Goal: Navigation & Orientation: Find specific page/section

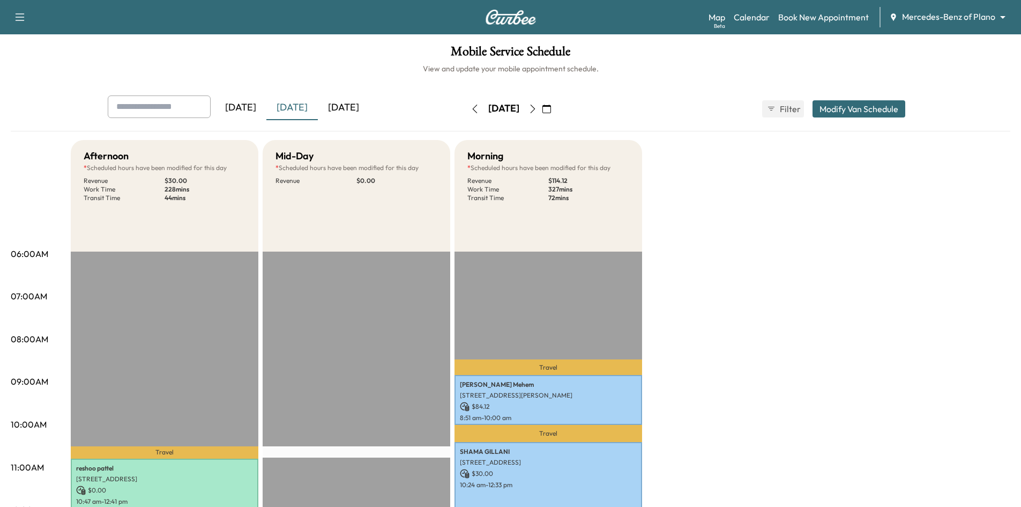
click at [356, 110] on div "[DATE]" at bounding box center [343, 107] width 51 height 25
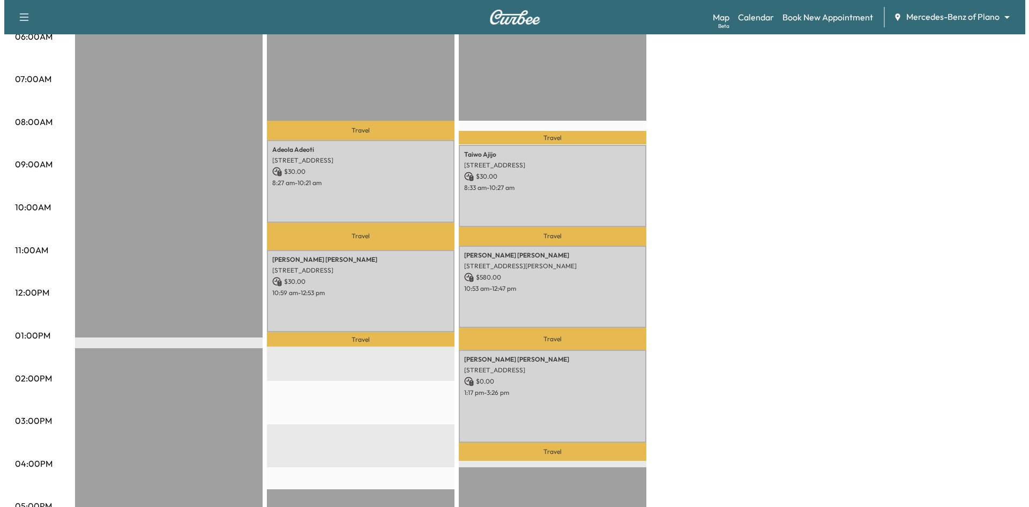
scroll to position [268, 0]
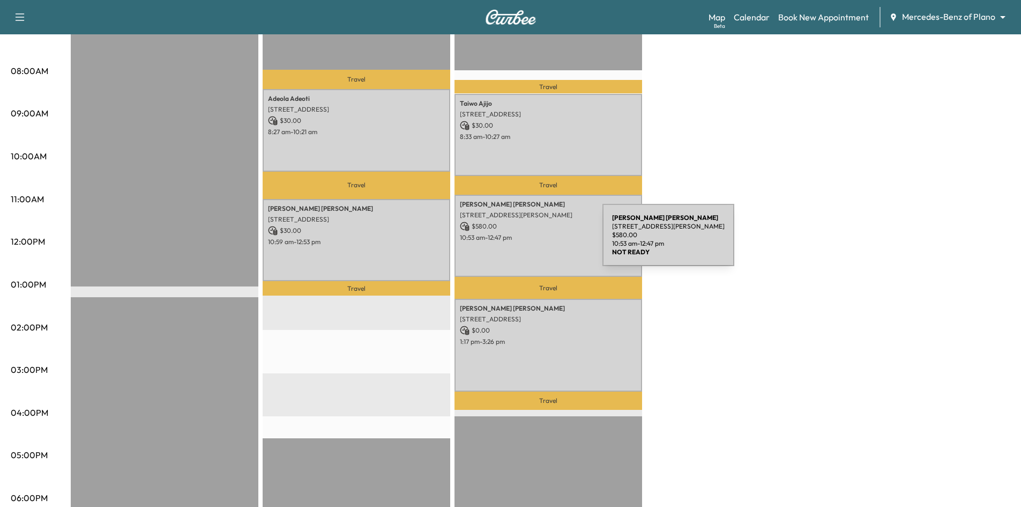
click at [522, 241] on div "[PERSON_NAME] [STREET_ADDRESS][PERSON_NAME] $ 580.00 10:53 am - 12:47 pm" at bounding box center [549, 236] width 188 height 82
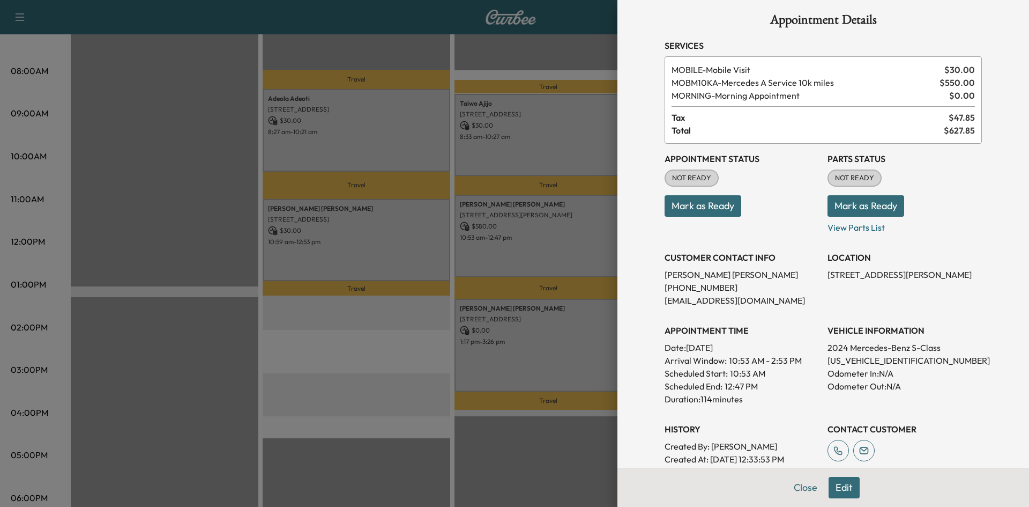
scroll to position [0, 0]
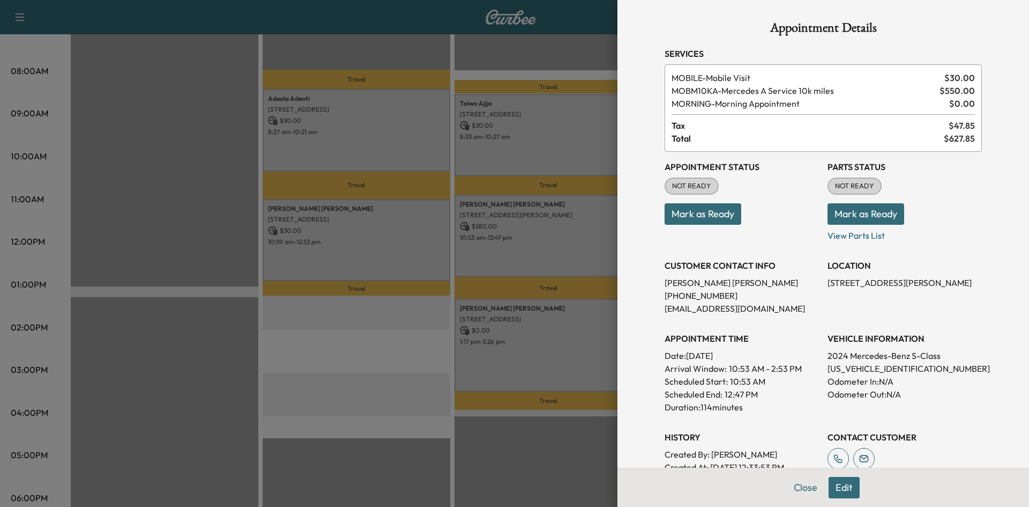
click at [497, 197] on div at bounding box center [514, 253] width 1029 height 507
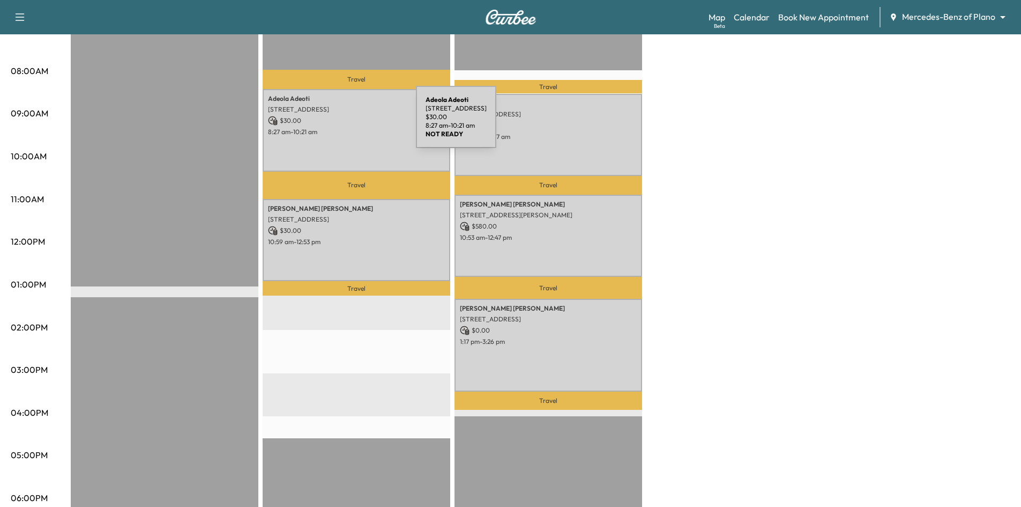
click at [336, 123] on p "$ 30.00" at bounding box center [356, 121] width 177 height 10
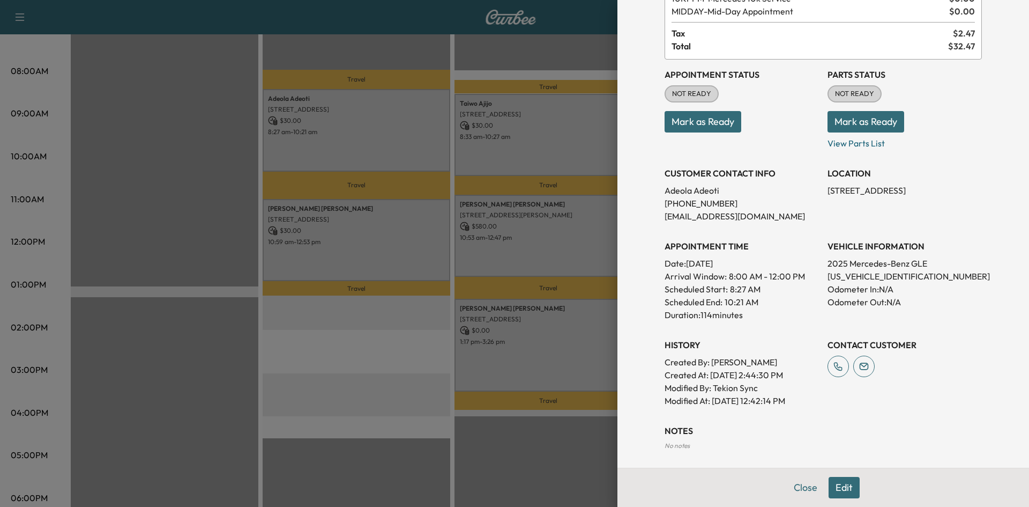
scroll to position [188, 0]
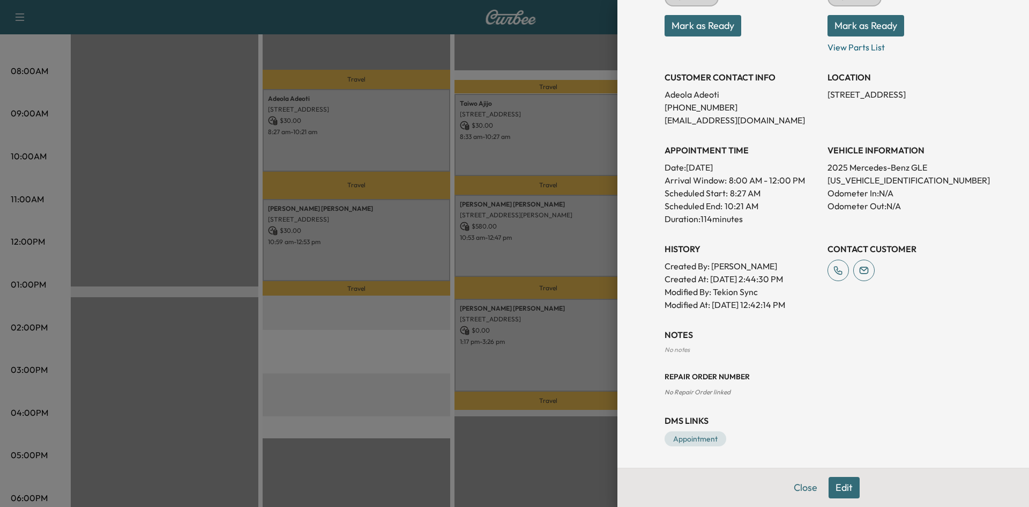
click at [578, 169] on div at bounding box center [514, 253] width 1029 height 507
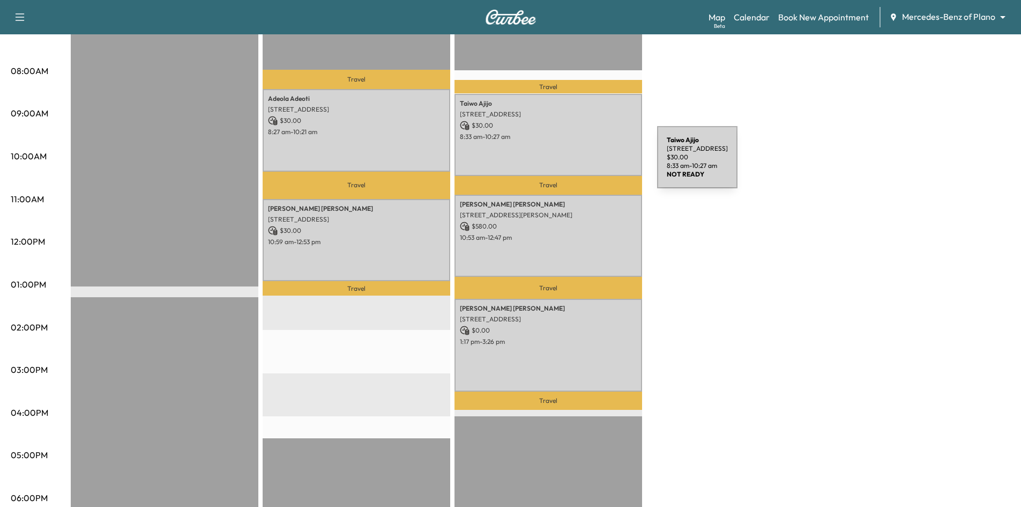
click at [577, 163] on div "Taiwo Ajijo 924 Arbor Downs Drive, Plano, TX 75023, United States of America $ …" at bounding box center [549, 135] width 188 height 82
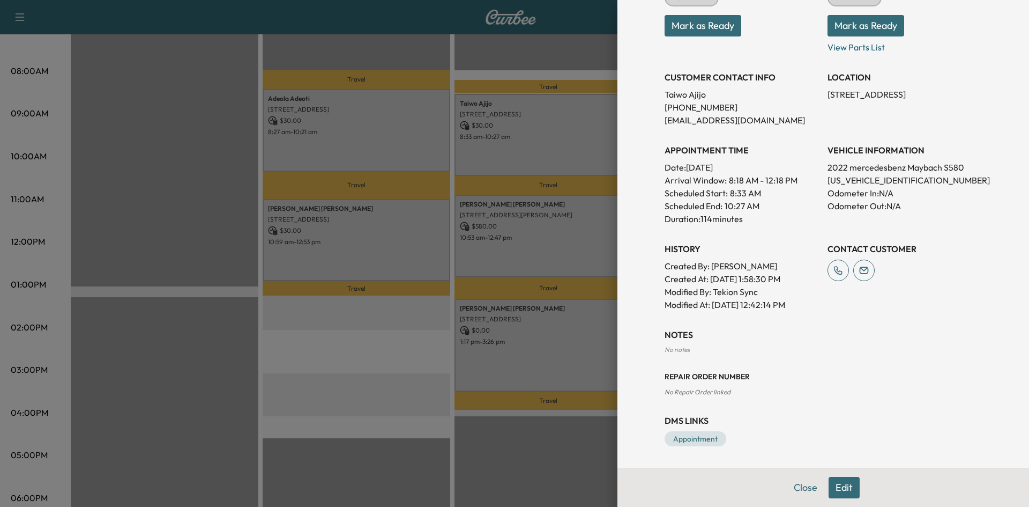
click at [384, 236] on div at bounding box center [514, 253] width 1029 height 507
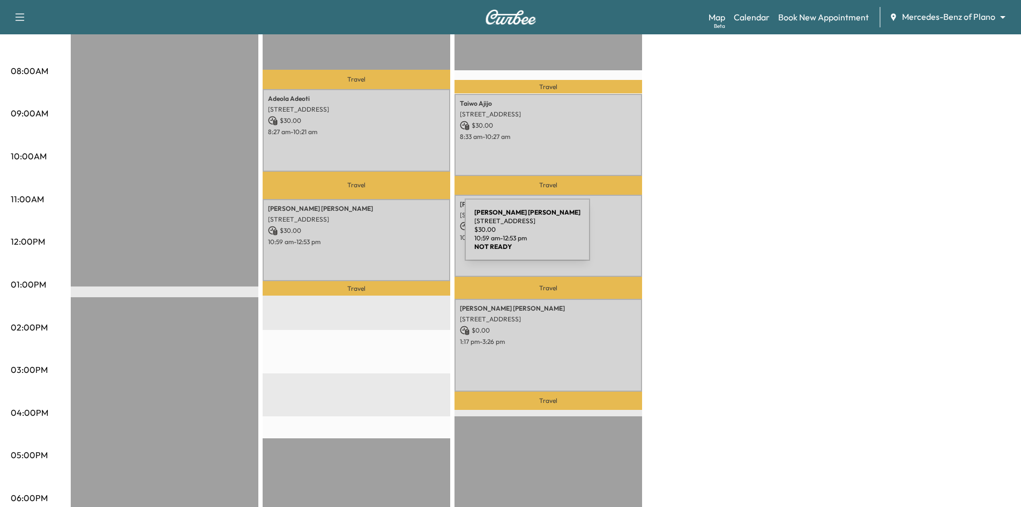
click at [384, 237] on p "10:59 am - 12:53 pm" at bounding box center [356, 241] width 177 height 9
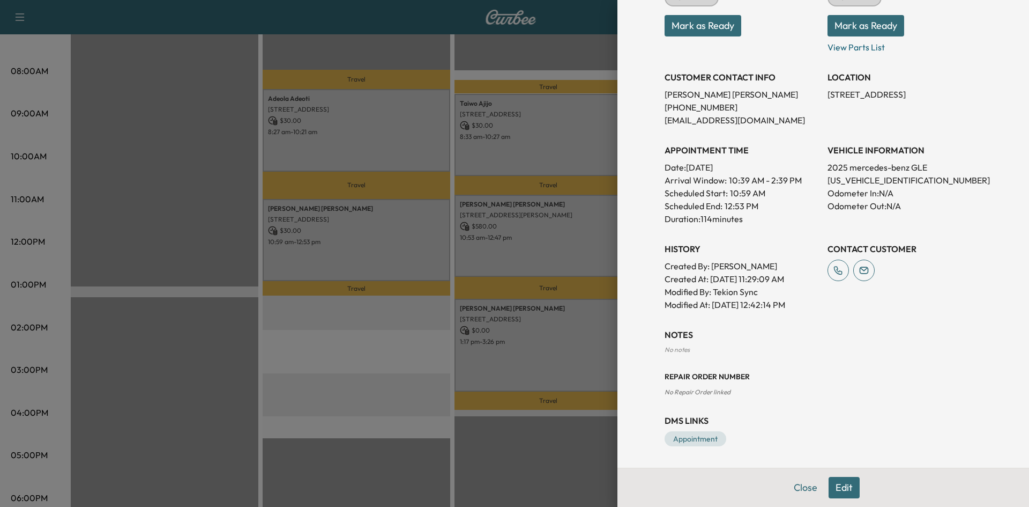
click at [551, 262] on div at bounding box center [514, 253] width 1029 height 507
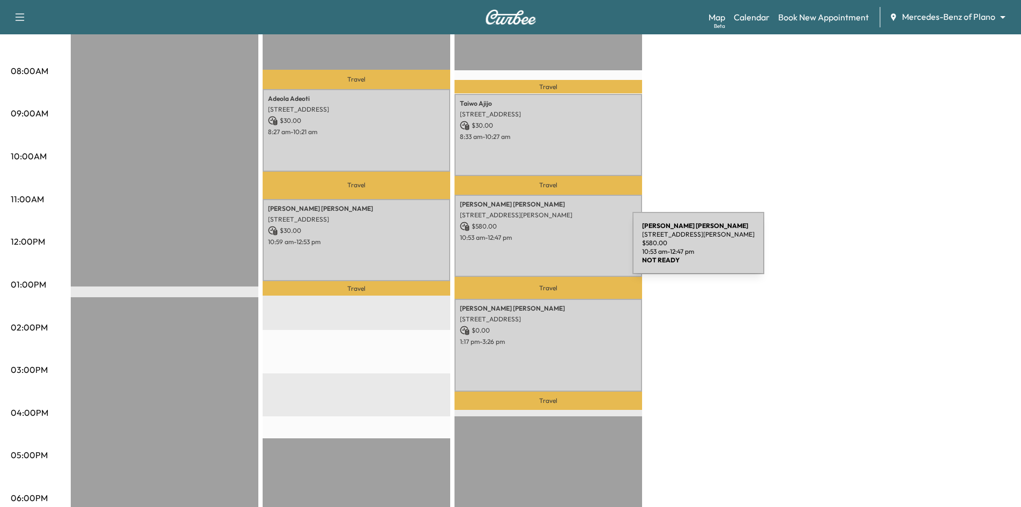
click at [552, 249] on div "Amir Veerjee 4529 LA ROCHE AVE, CARROLLTON, TX 75010, USA $ 580.00 10:53 am - 1…" at bounding box center [549, 236] width 188 height 82
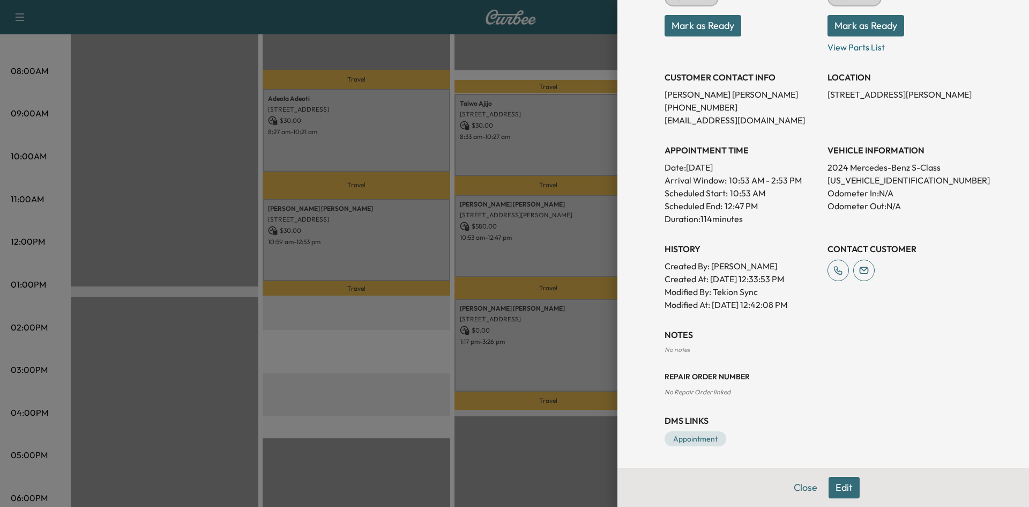
click at [565, 344] on div at bounding box center [514, 253] width 1029 height 507
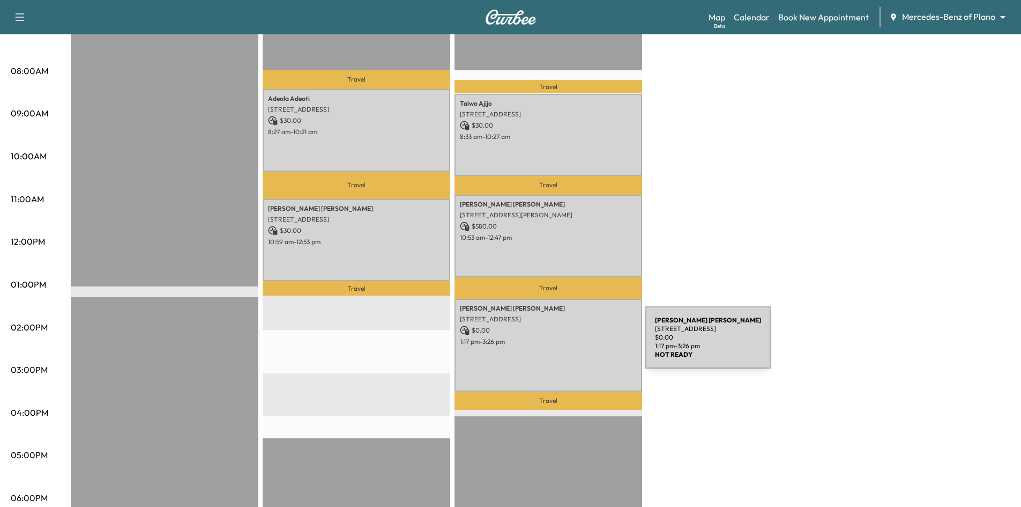
click at [565, 344] on div "JOSHUA SMITHERMAN 1913 Miramar Drive, Little Elm, TX 75068, United States of Am…" at bounding box center [549, 345] width 188 height 93
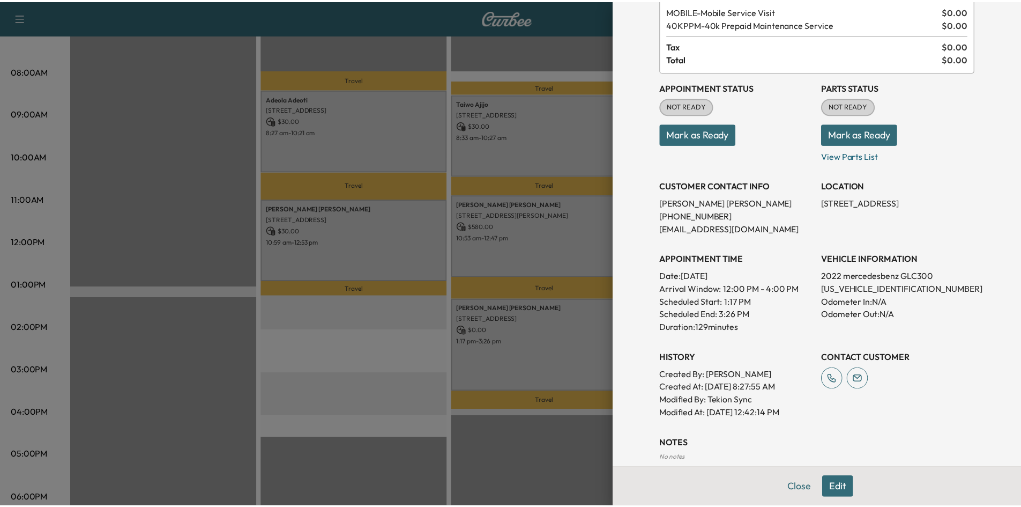
scroll to position [0, 0]
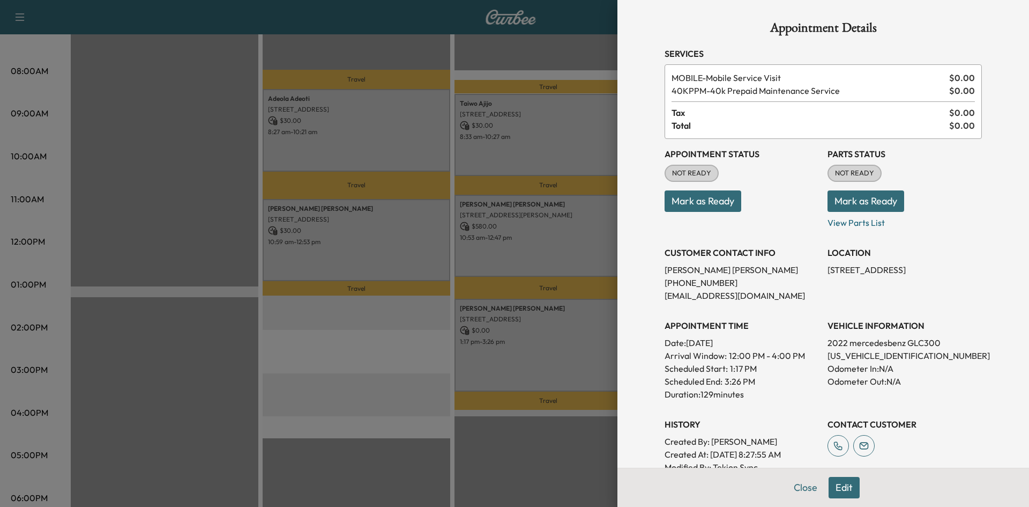
click at [550, 345] on div at bounding box center [514, 253] width 1029 height 507
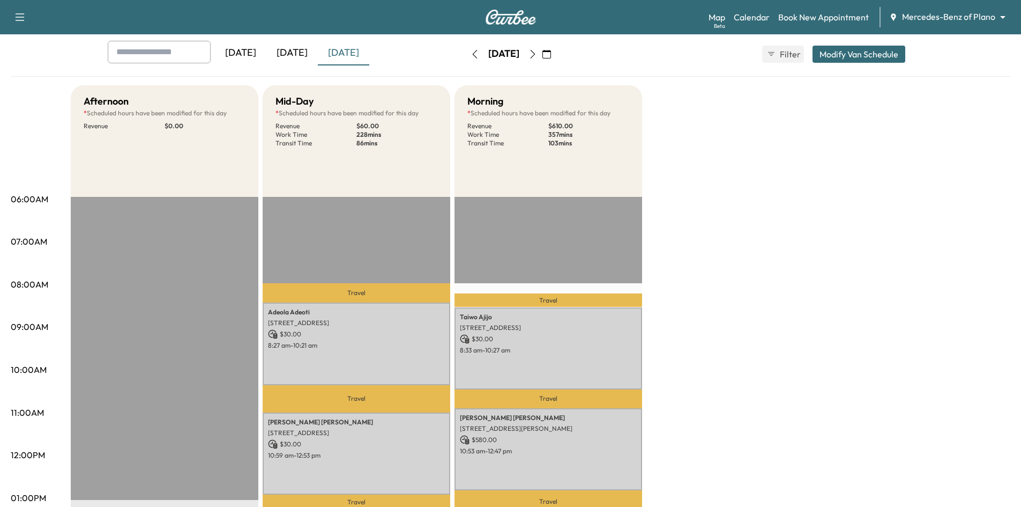
scroll to position [54, 0]
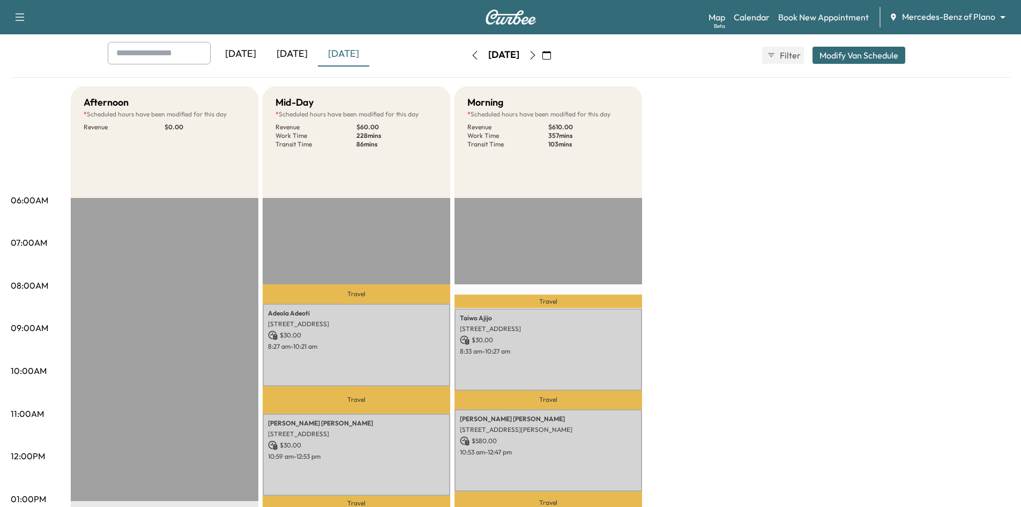
click at [551, 53] on icon "button" at bounding box center [546, 55] width 9 height 9
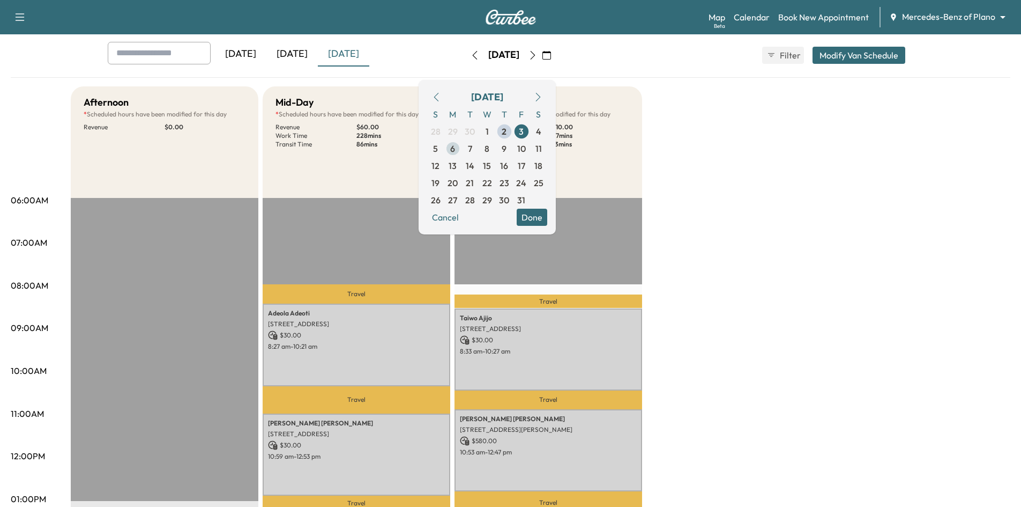
click at [455, 154] on span "6" at bounding box center [452, 148] width 5 height 13
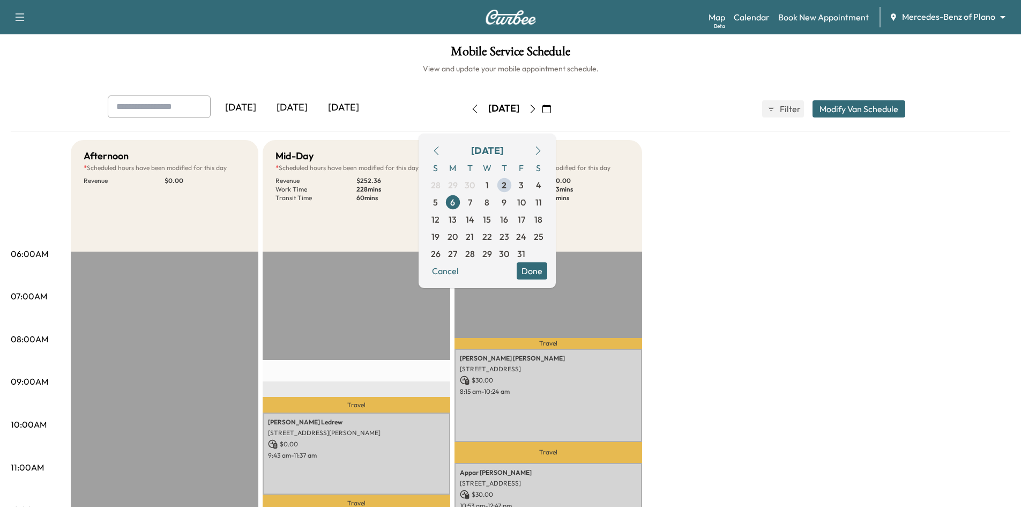
click at [547, 276] on button "Done" at bounding box center [532, 270] width 31 height 17
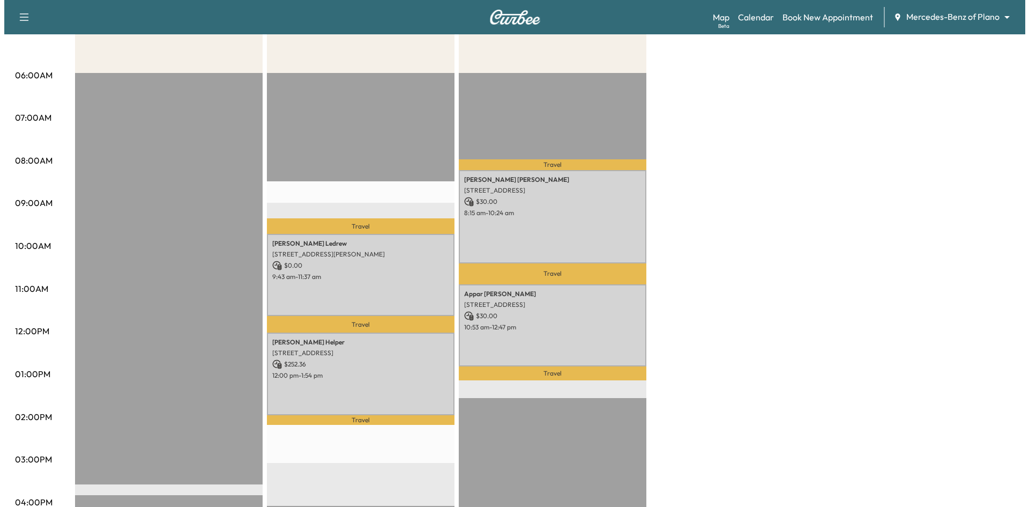
scroll to position [268, 0]
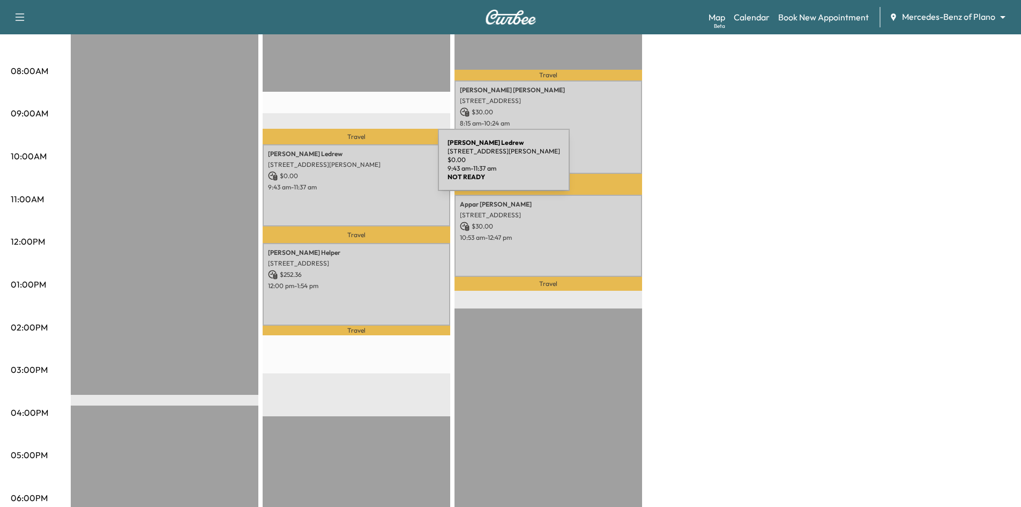
click at [358, 166] on p "1505 Windsor Dr, McKinney, TX 75072, USA" at bounding box center [356, 164] width 177 height 9
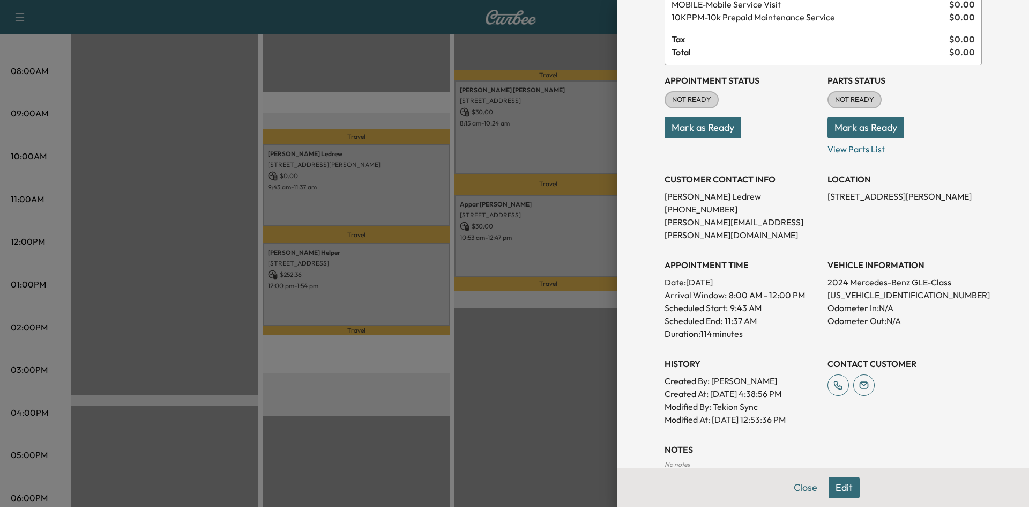
scroll to position [175, 0]
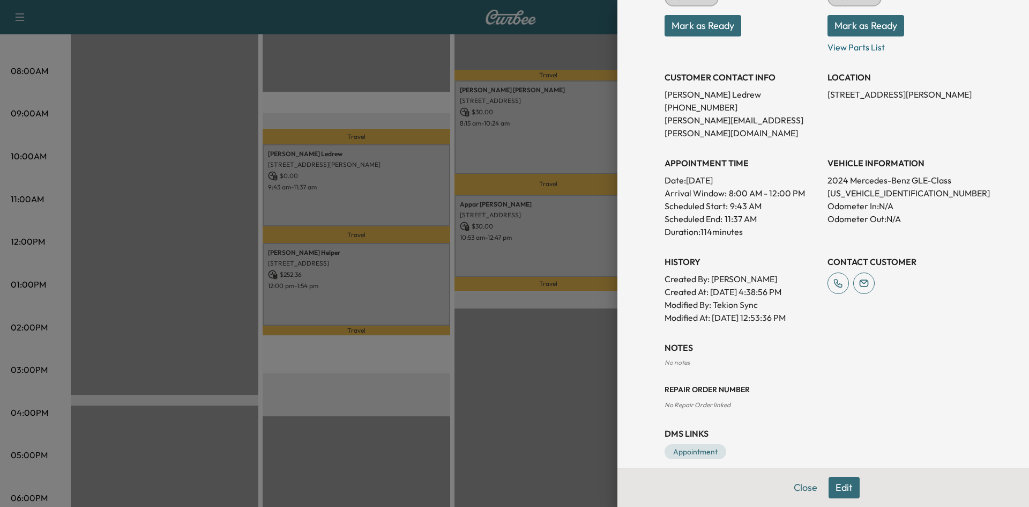
click at [408, 270] on div at bounding box center [514, 253] width 1029 height 507
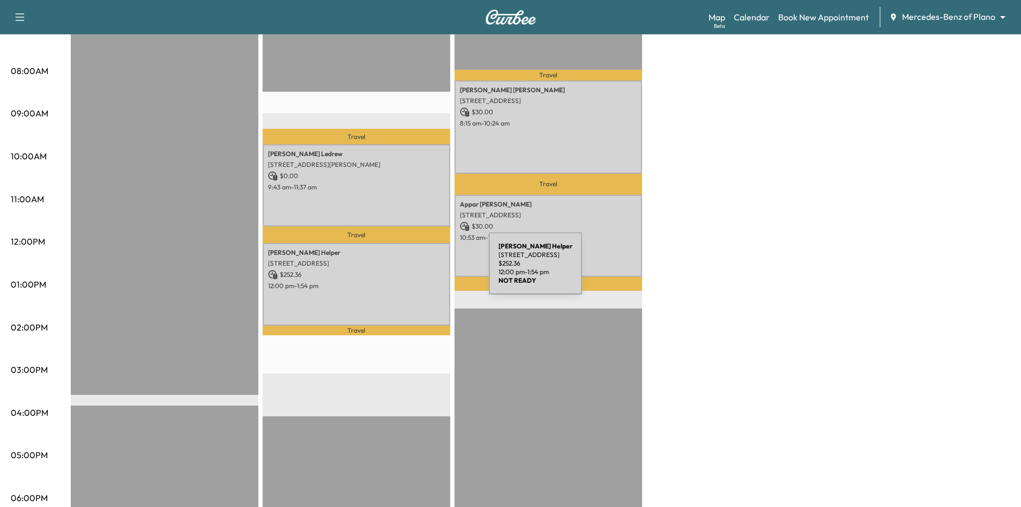
click at [408, 270] on p "$ 252.36" at bounding box center [356, 275] width 177 height 10
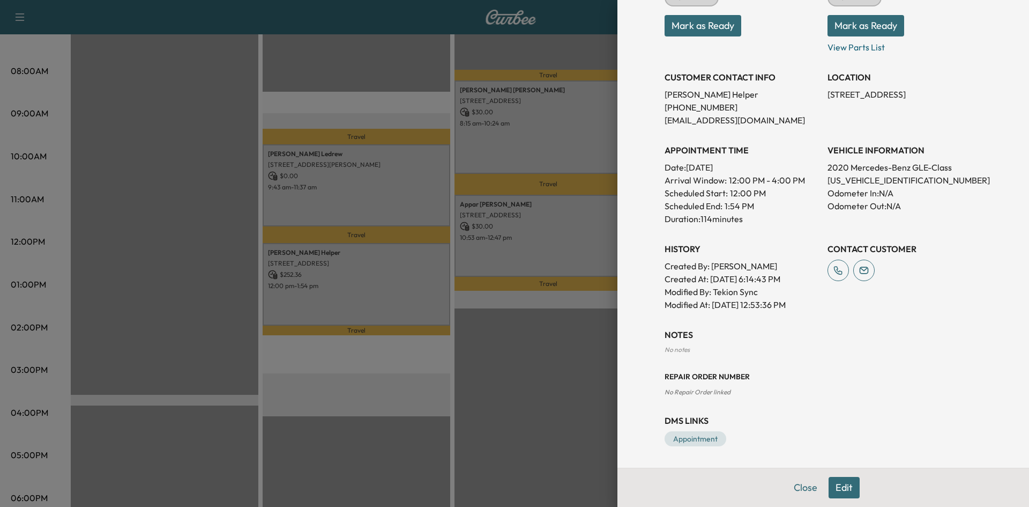
click at [549, 141] on div at bounding box center [514, 253] width 1029 height 507
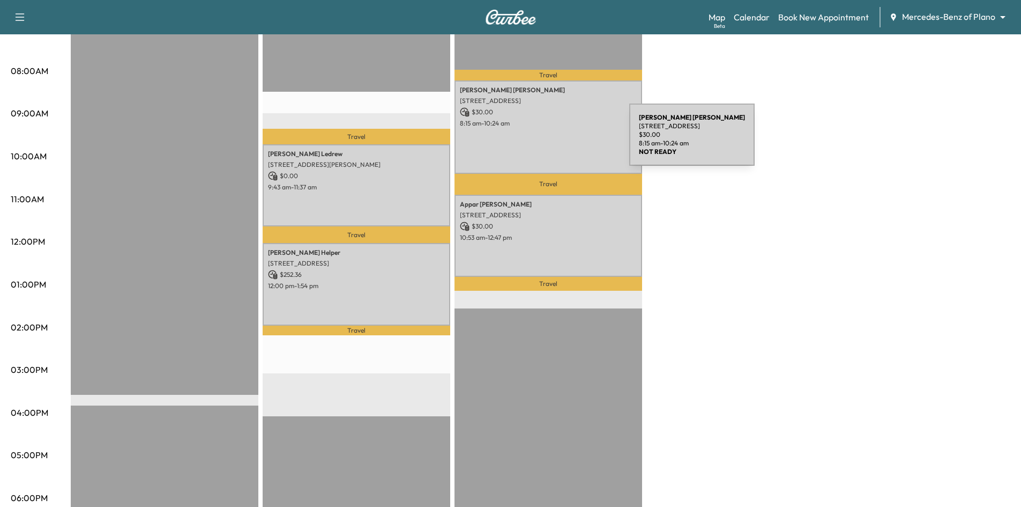
click at [549, 141] on div "Nicole Moreno 5013 Crooked Ln, Plano, TX 75023, USA $ 30.00 8:15 am - 10:24 am" at bounding box center [549, 126] width 188 height 93
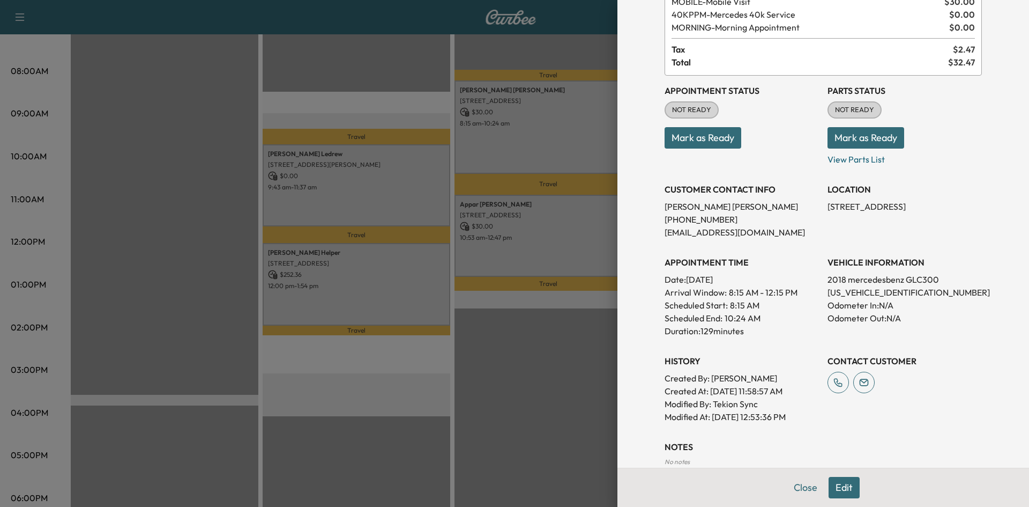
scroll to position [188, 0]
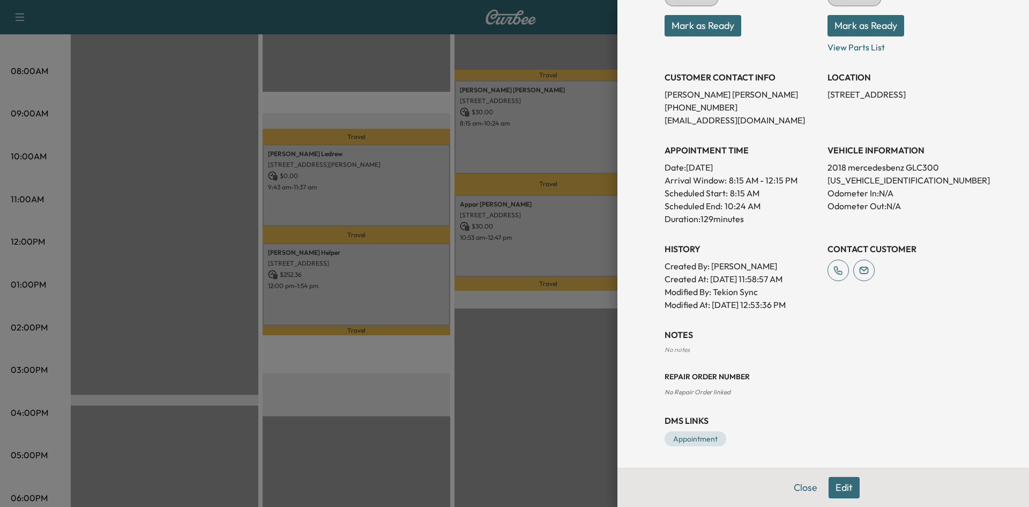
click at [551, 224] on div at bounding box center [514, 253] width 1029 height 507
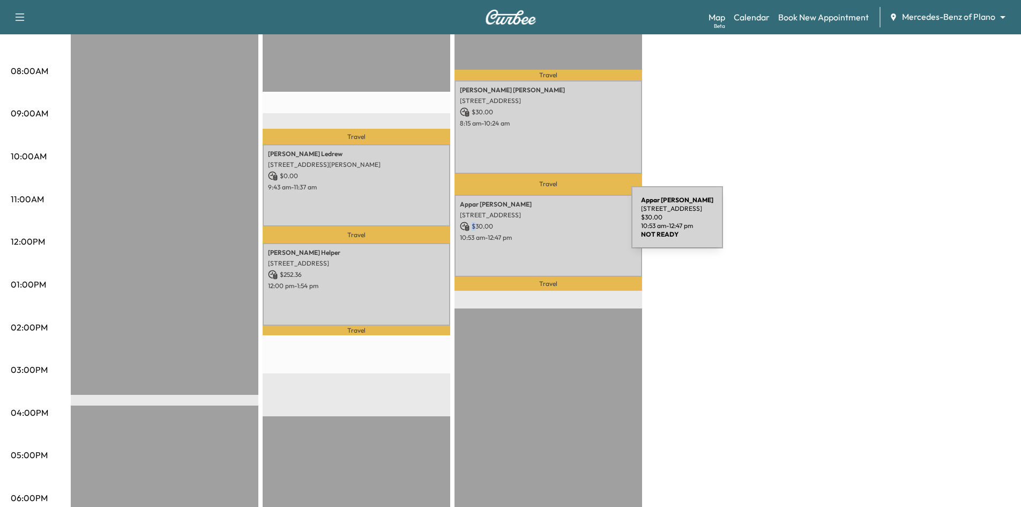
click at [551, 224] on p "$ 30.00" at bounding box center [548, 226] width 177 height 10
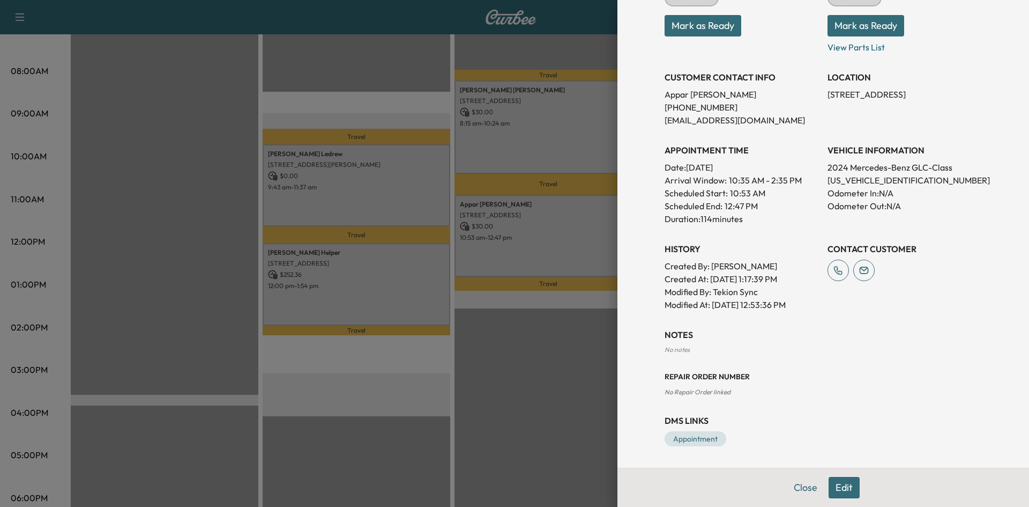
click at [562, 373] on div at bounding box center [514, 253] width 1029 height 507
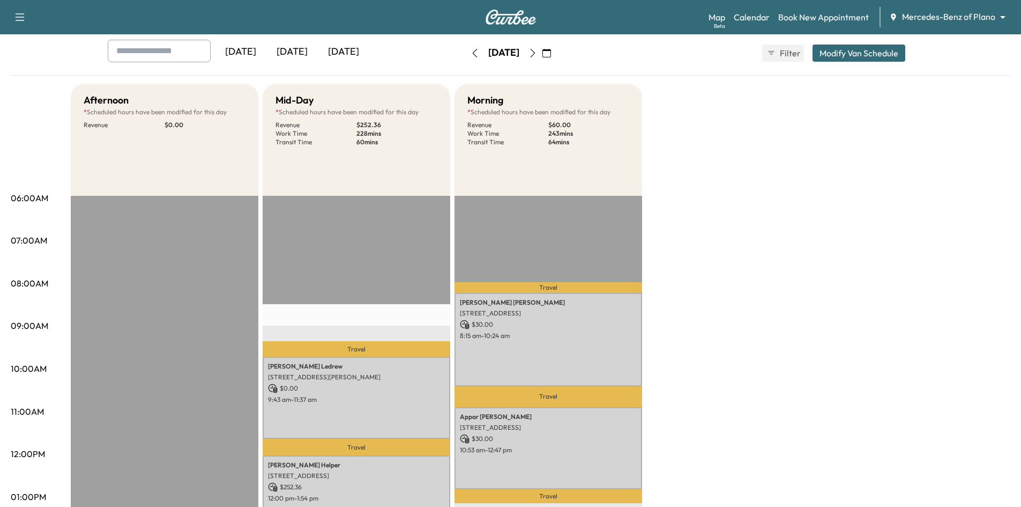
scroll to position [0, 0]
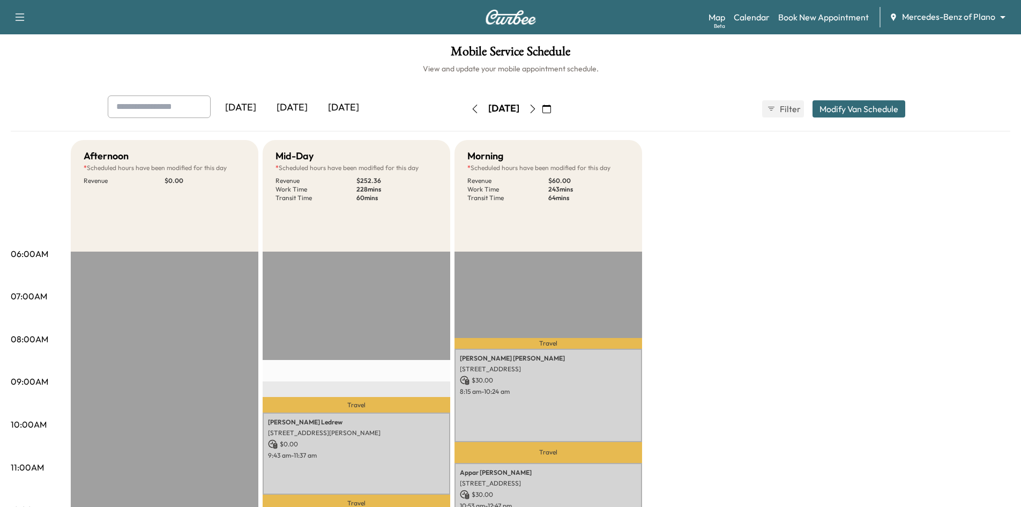
click at [537, 110] on icon "button" at bounding box center [533, 109] width 9 height 9
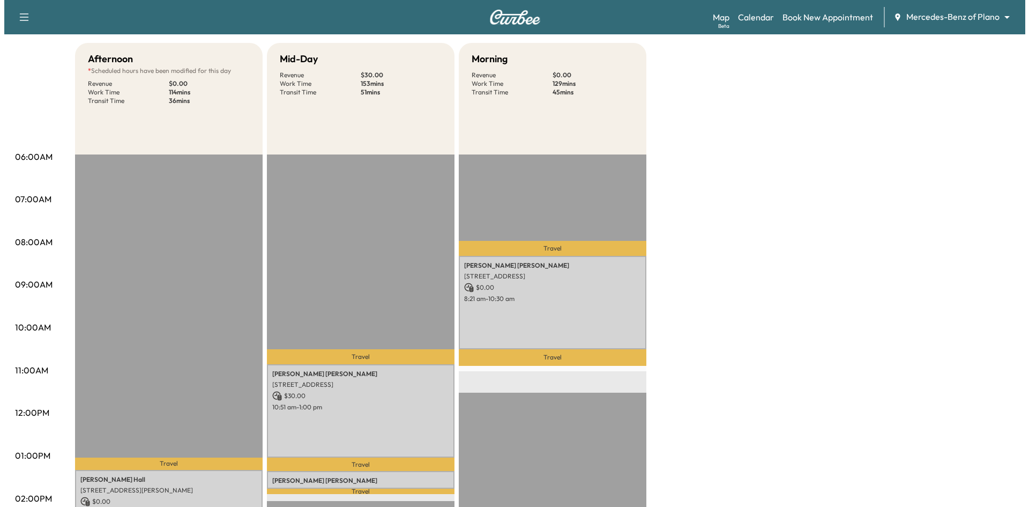
scroll to position [322, 0]
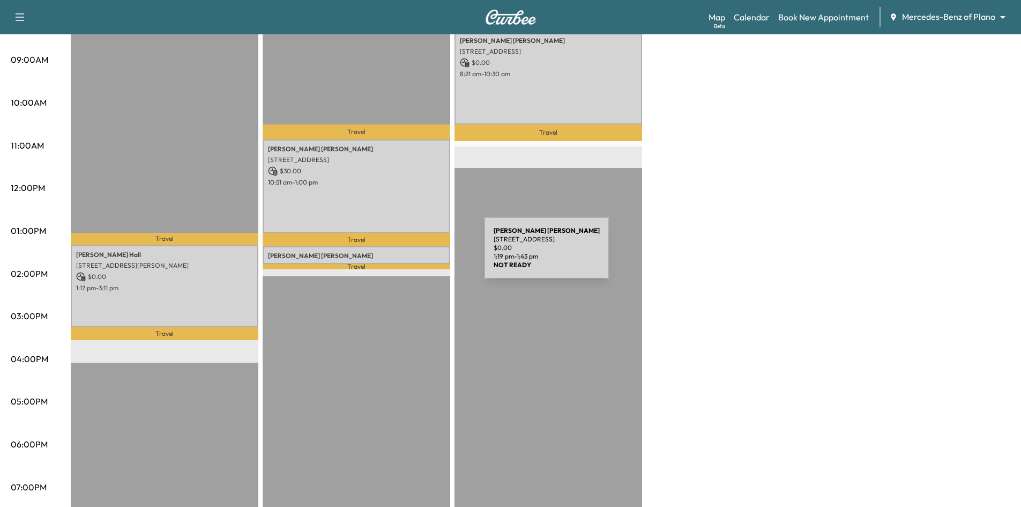
click at [404, 254] on p "Susan Struthers" at bounding box center [356, 255] width 177 height 9
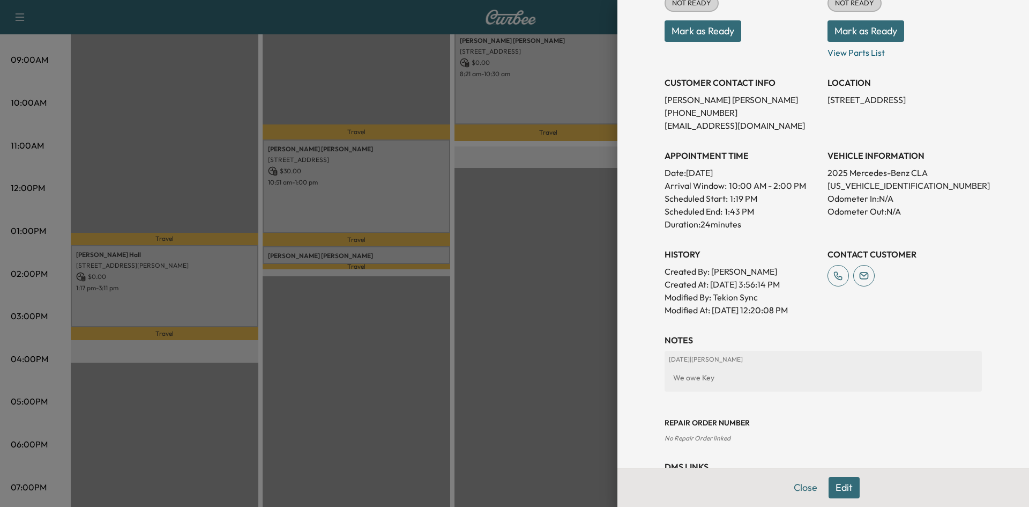
scroll to position [96, 0]
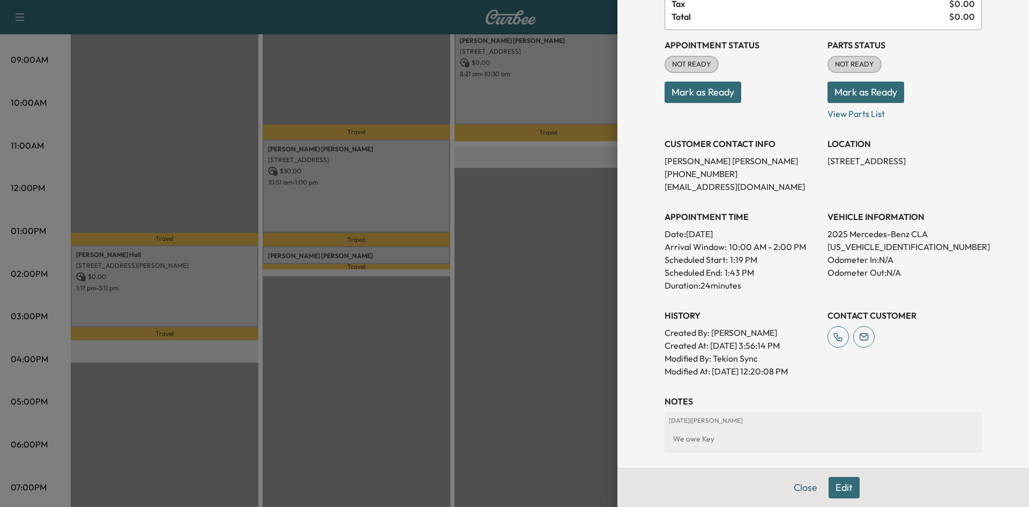
click at [480, 254] on div at bounding box center [514, 253] width 1029 height 507
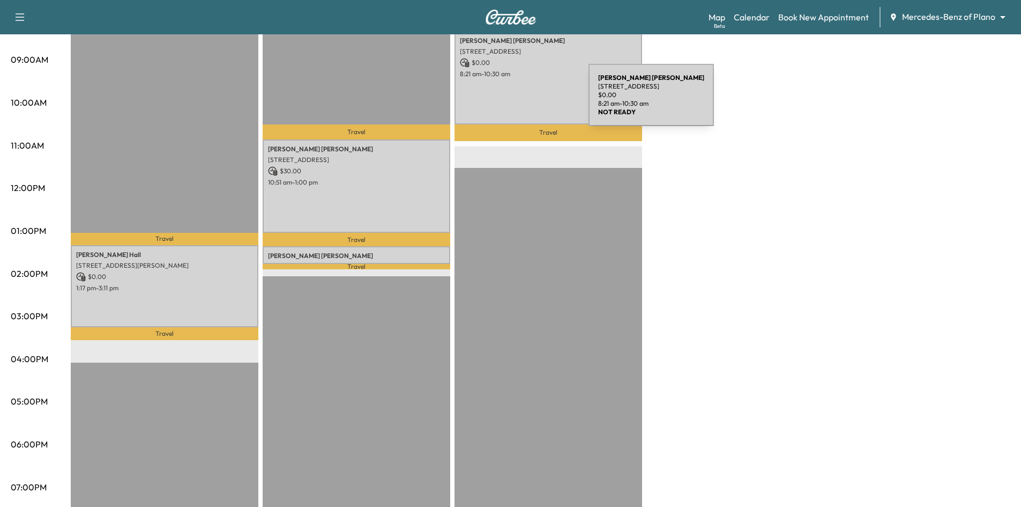
click at [508, 101] on div "Douglas Phillips 6810 WOODLAND DR, DALLAS, TX 75225, USA $ 0.00 8:21 am - 10:30…" at bounding box center [549, 77] width 188 height 93
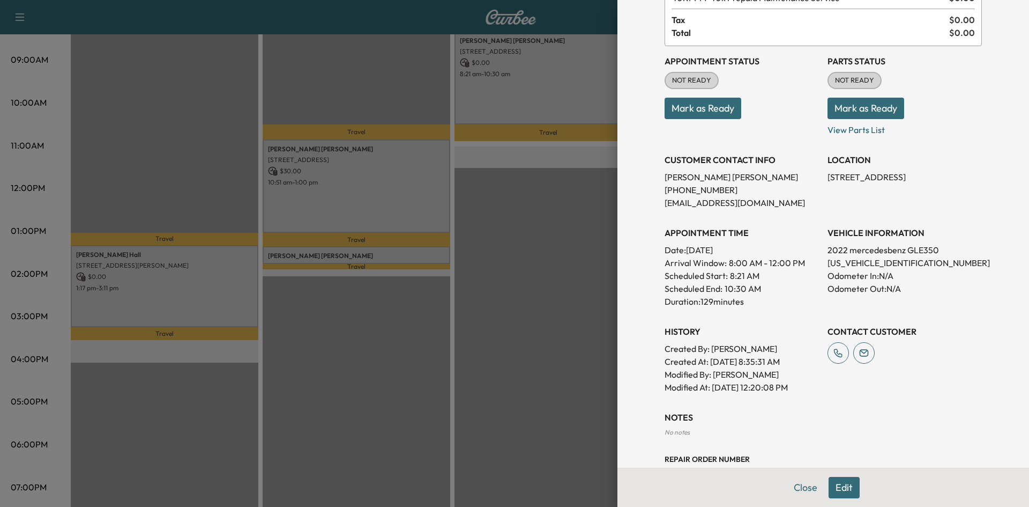
scroll to position [0, 0]
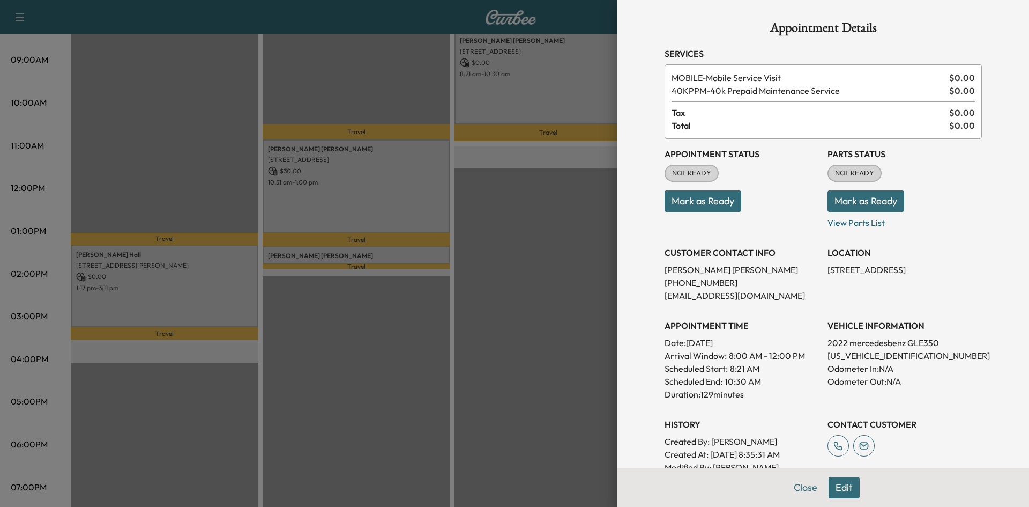
click at [432, 166] on div at bounding box center [514, 253] width 1029 height 507
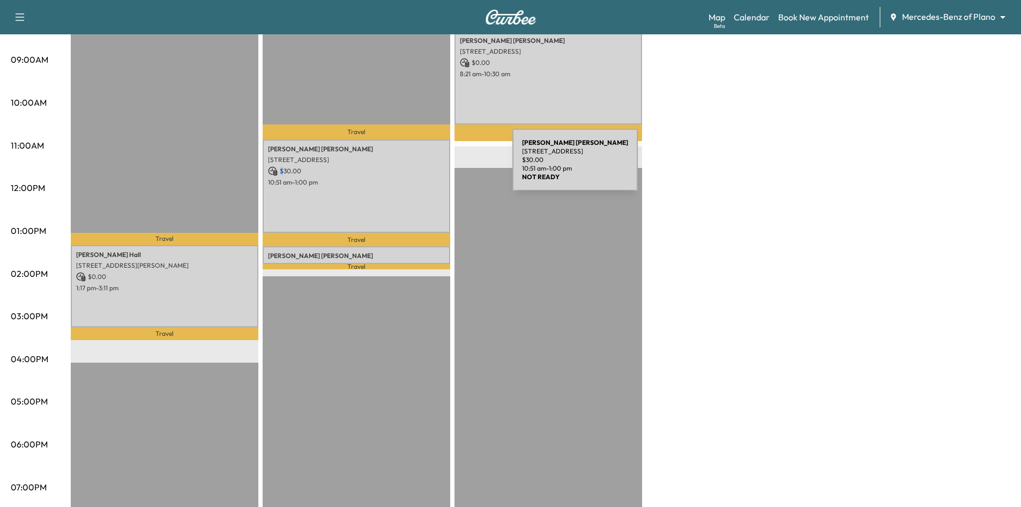
click at [432, 166] on p "$ 30.00" at bounding box center [356, 171] width 177 height 10
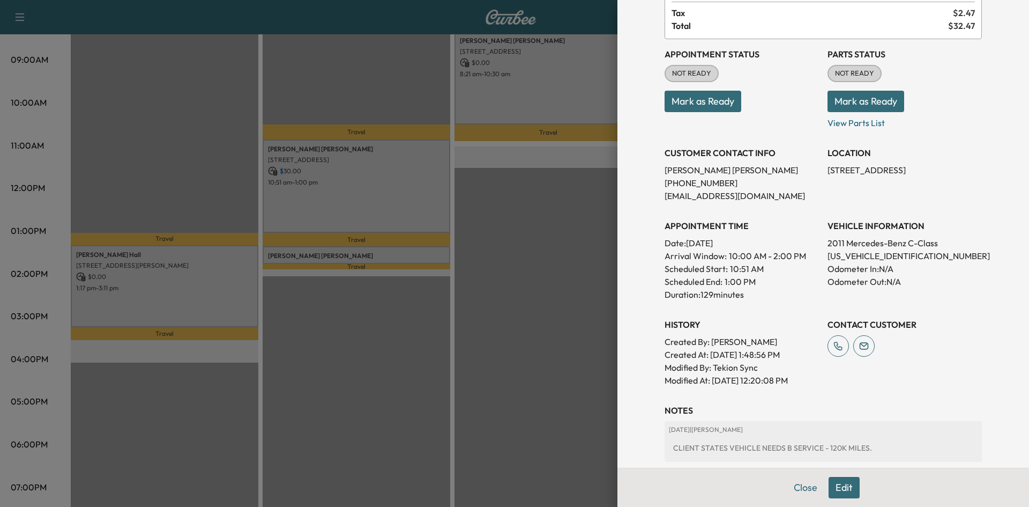
scroll to position [216, 0]
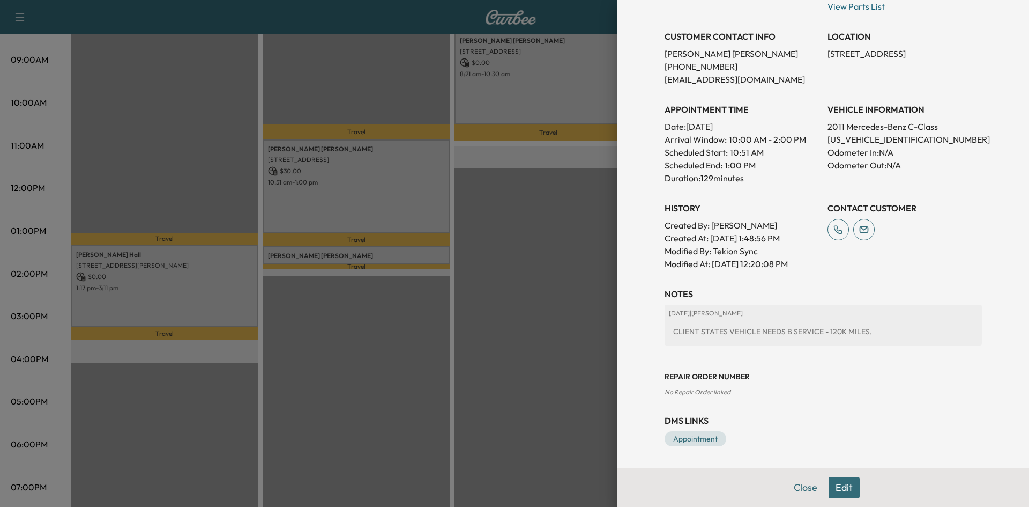
click at [229, 269] on div at bounding box center [514, 253] width 1029 height 507
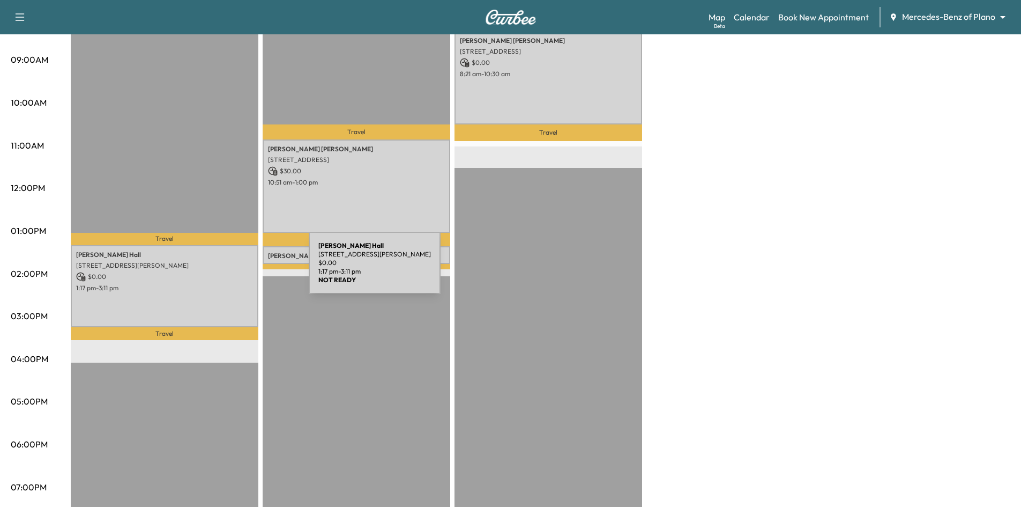
click at [228, 272] on p "$ 0.00" at bounding box center [164, 277] width 177 height 10
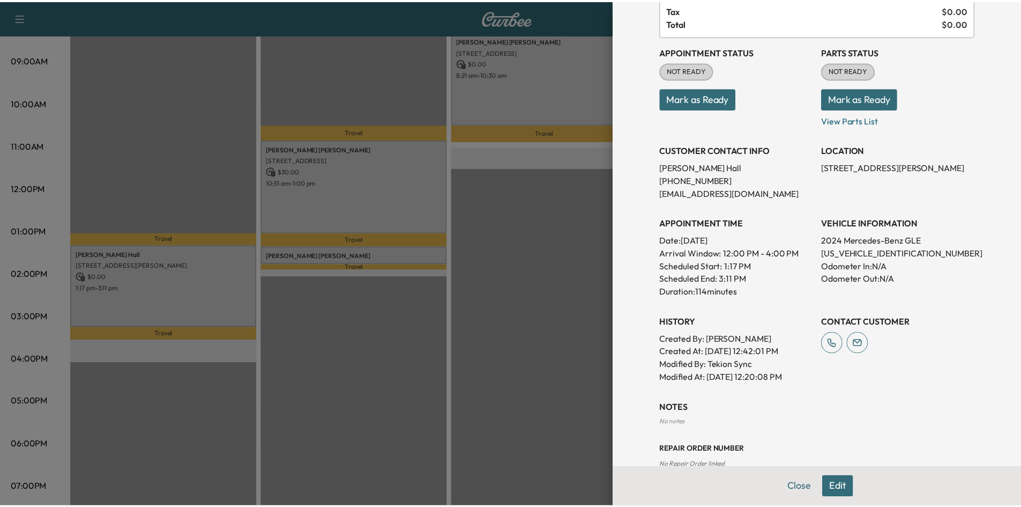
scroll to position [175, 0]
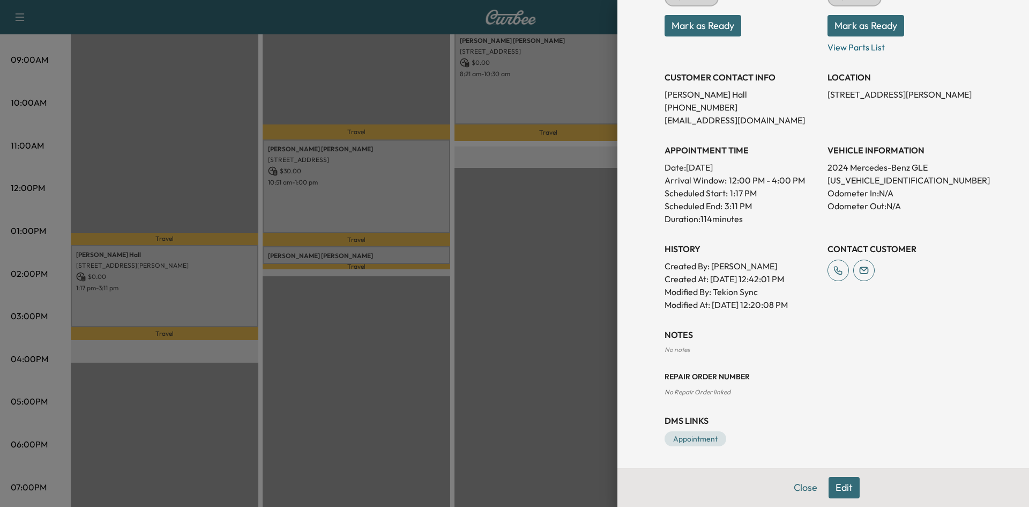
drag, startPoint x: 197, startPoint y: 252, endPoint x: 202, endPoint y: 198, distance: 54.4
click at [197, 252] on div at bounding box center [514, 253] width 1029 height 507
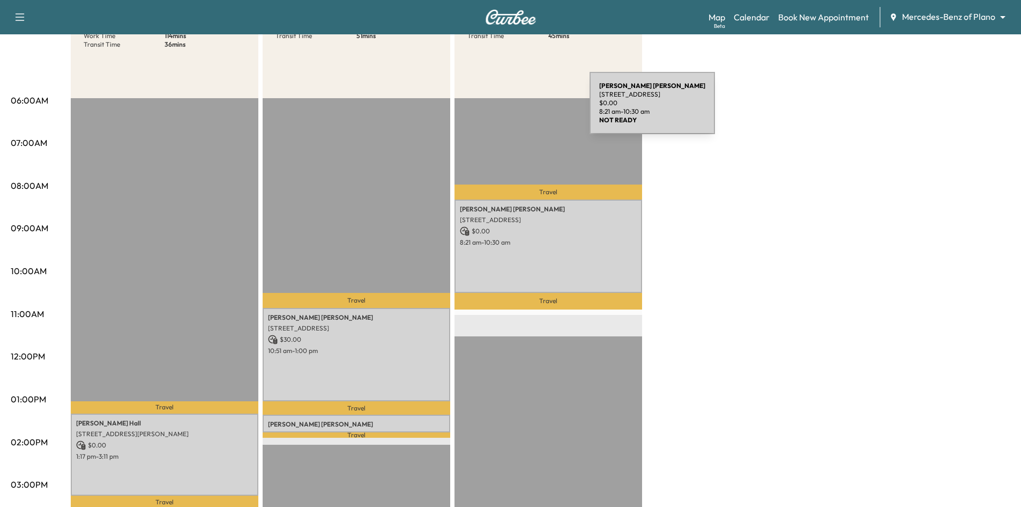
scroll to position [0, 0]
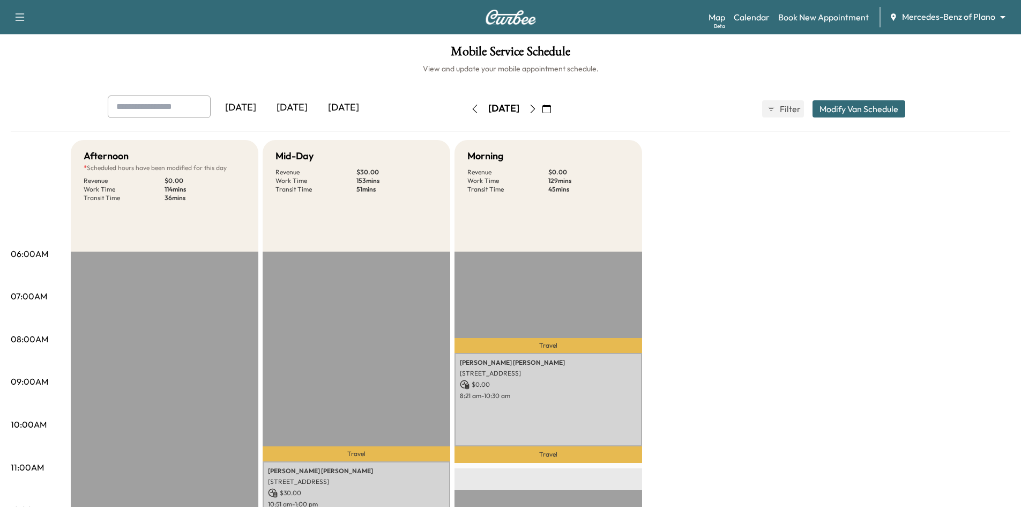
drag, startPoint x: 362, startPoint y: 107, endPoint x: 354, endPoint y: 93, distance: 16.8
click at [362, 106] on div "[DATE]" at bounding box center [343, 107] width 51 height 25
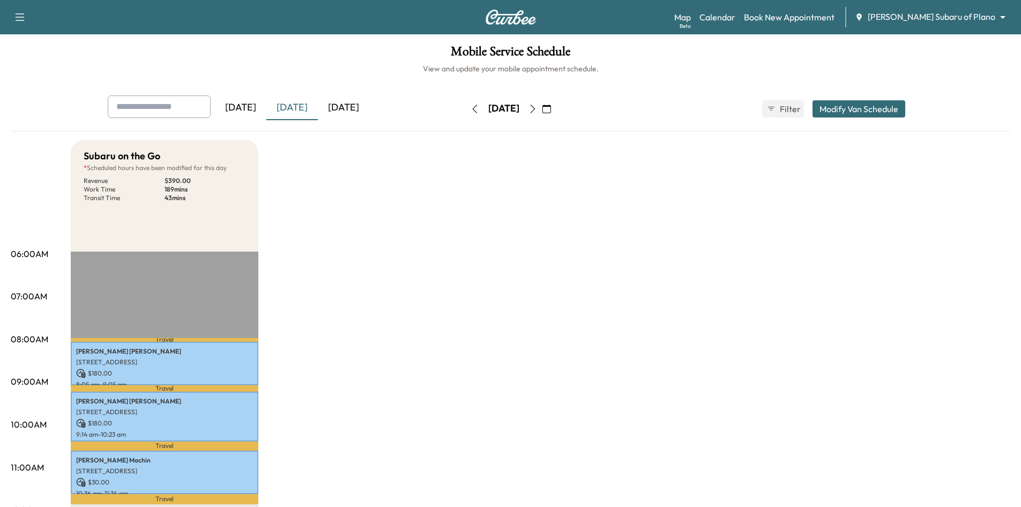
click at [556, 107] on button "button" at bounding box center [547, 108] width 18 height 17
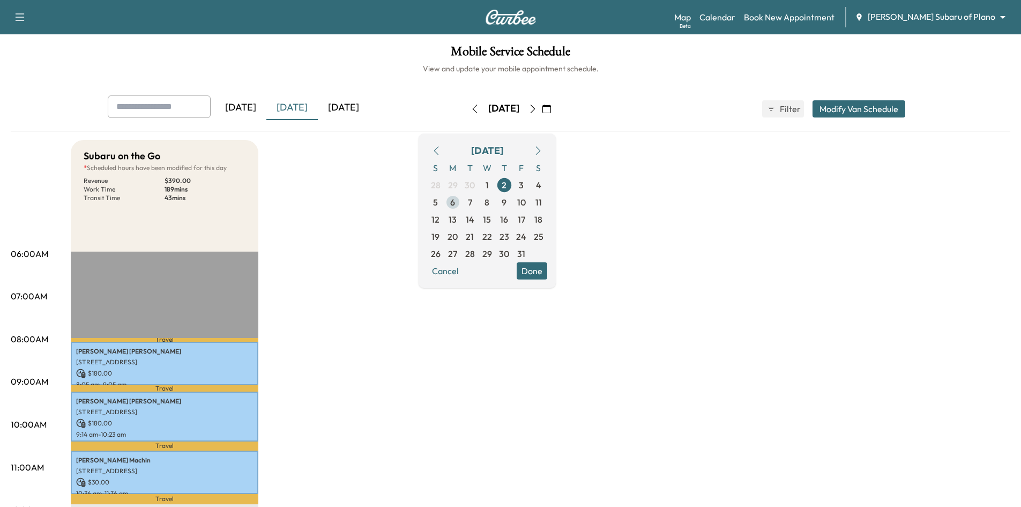
click at [462, 205] on span "6" at bounding box center [452, 202] width 17 height 17
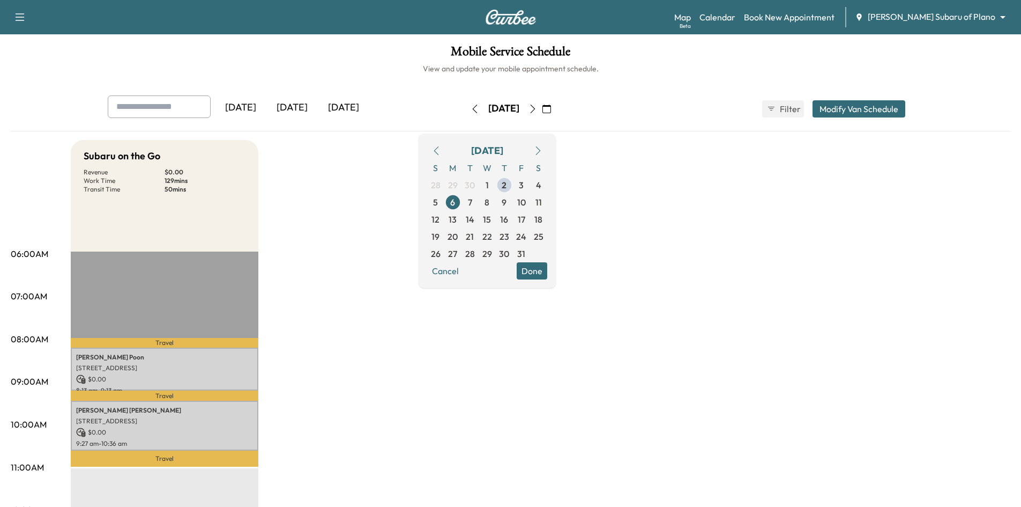
click at [547, 269] on button "Done" at bounding box center [532, 270] width 31 height 17
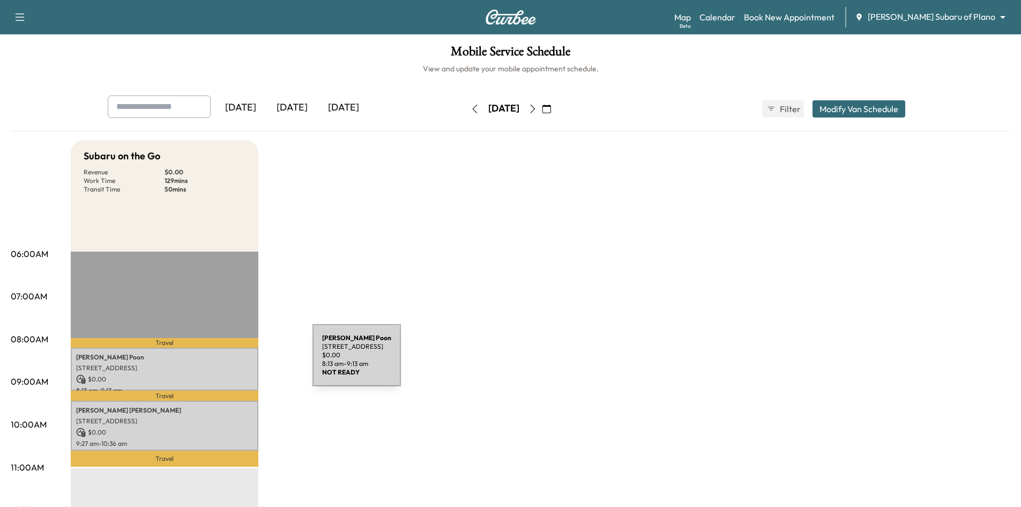
click at [232, 361] on div "Brianna Poon 3621 Waterview Pkwy, Richardson, TX 75080, USA $ 0.00 8:13 am - 9:…" at bounding box center [165, 368] width 188 height 43
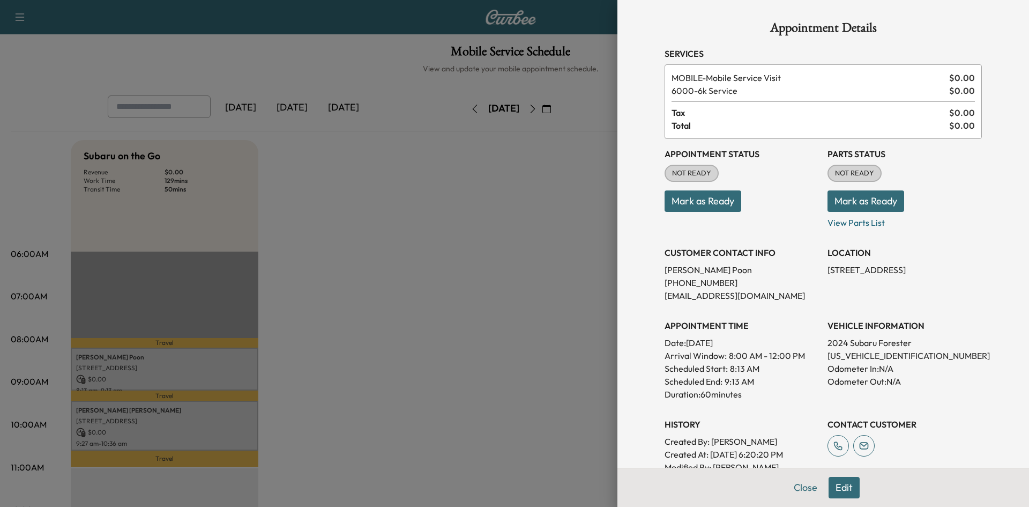
click at [138, 432] on div at bounding box center [514, 253] width 1029 height 507
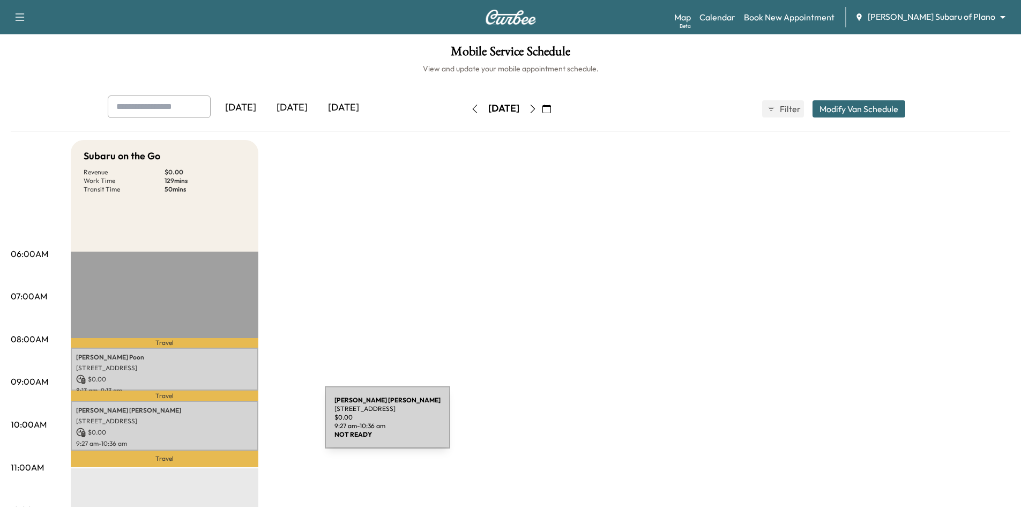
click at [244, 423] on div "Aaron Santos 1821 DUKE DR, RICHARDSON, TX 75081, USA $ 0.00 9:27 am - 10:36 am" at bounding box center [165, 425] width 188 height 50
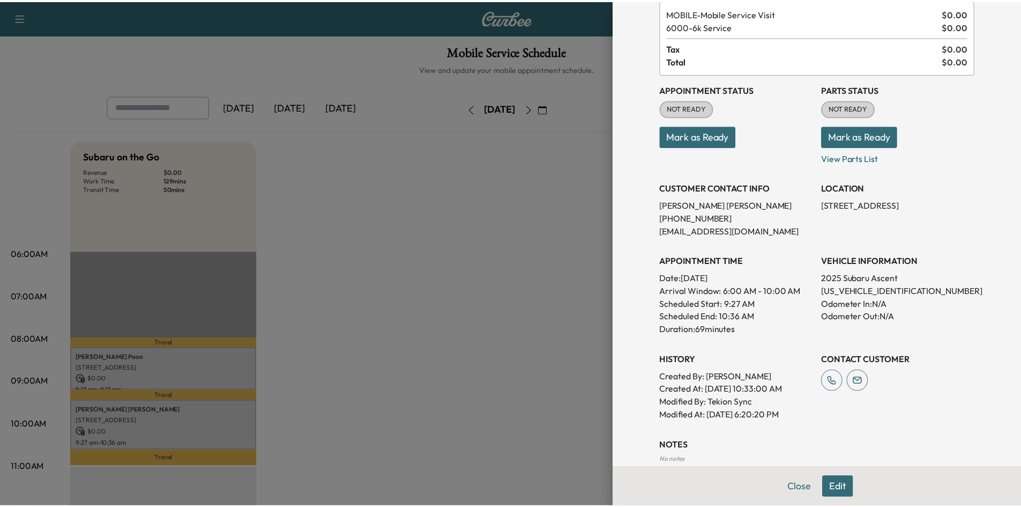
scroll to position [175, 0]
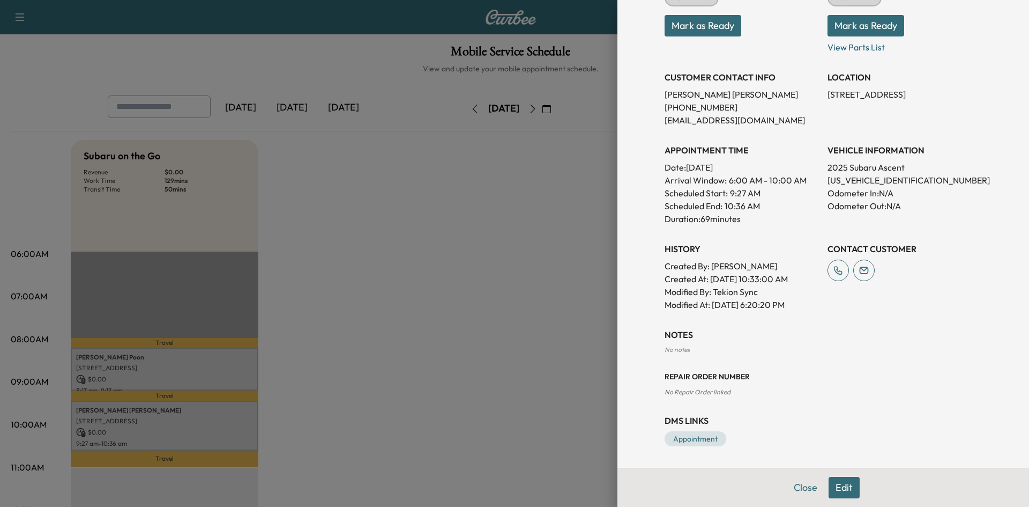
drag, startPoint x: 478, startPoint y: 358, endPoint x: 441, endPoint y: 180, distance: 182.4
click at [478, 358] on div at bounding box center [514, 253] width 1029 height 507
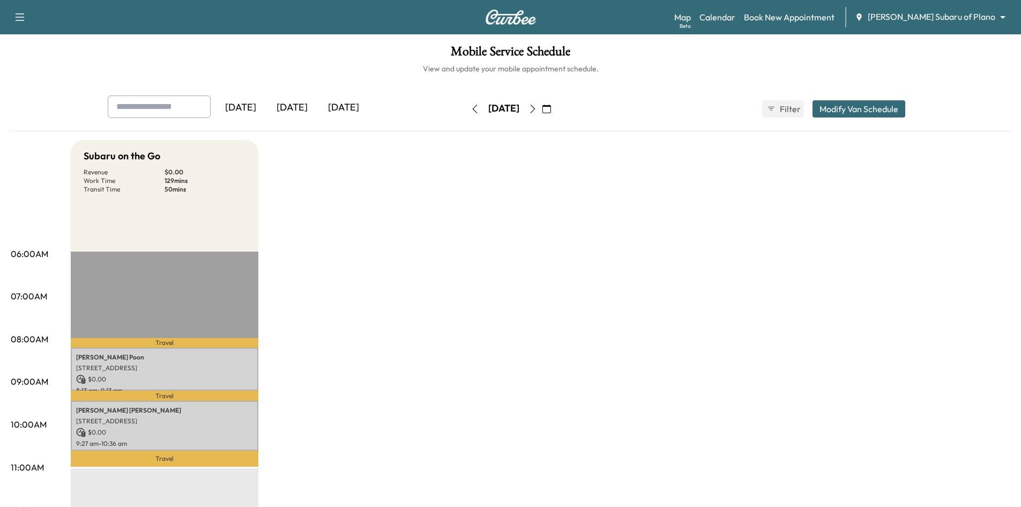
click at [537, 110] on icon "button" at bounding box center [533, 109] width 9 height 9
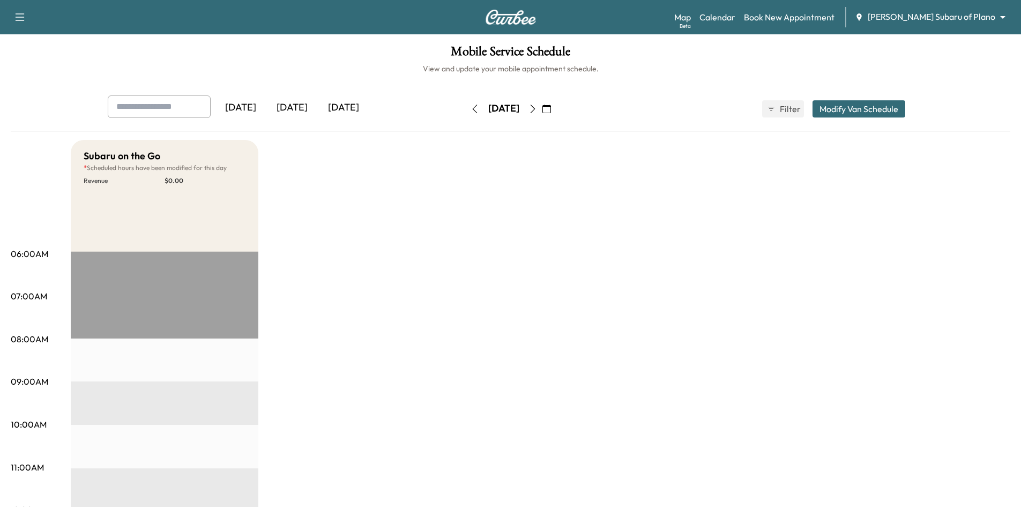
click at [348, 105] on div "[DATE]" at bounding box center [343, 107] width 51 height 25
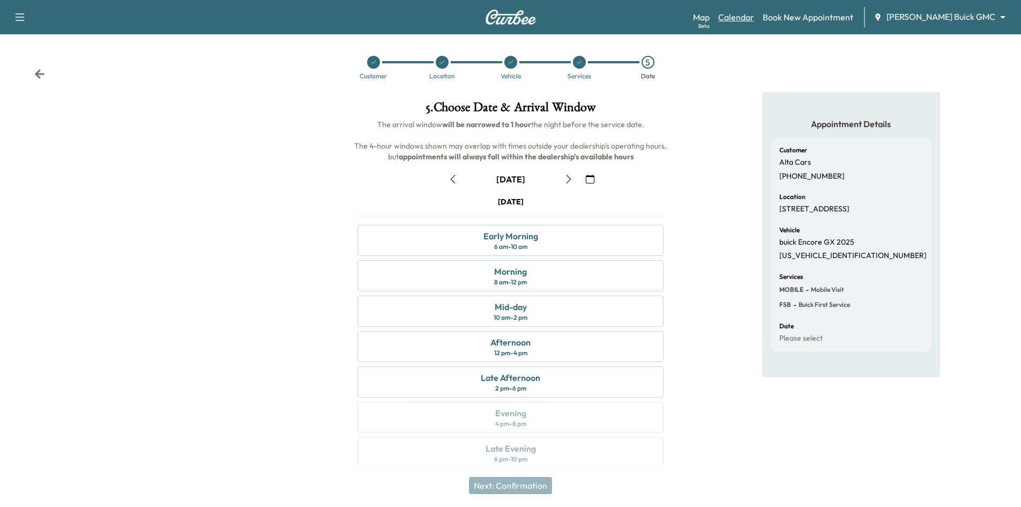
click at [754, 19] on link "Calendar" at bounding box center [736, 17] width 36 height 13
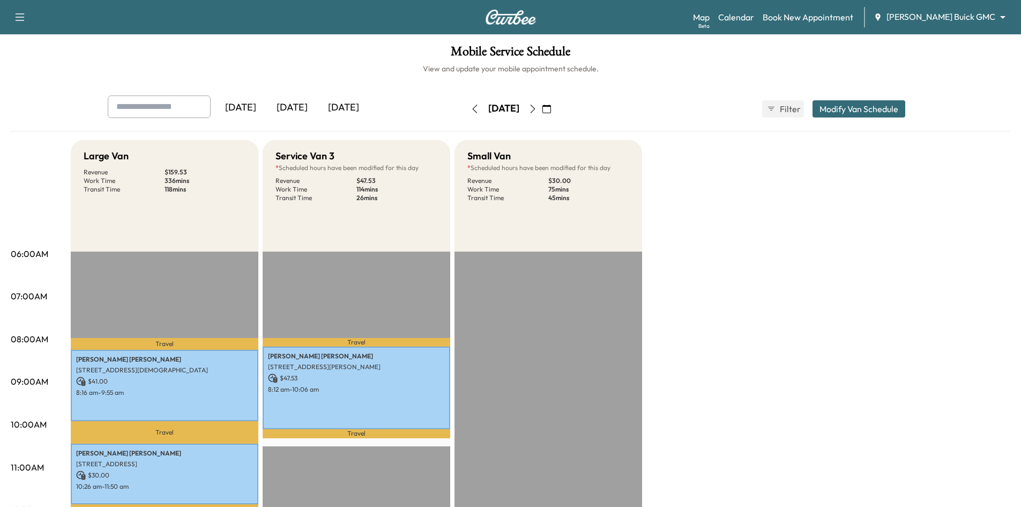
click at [551, 107] on icon "button" at bounding box center [546, 109] width 9 height 9
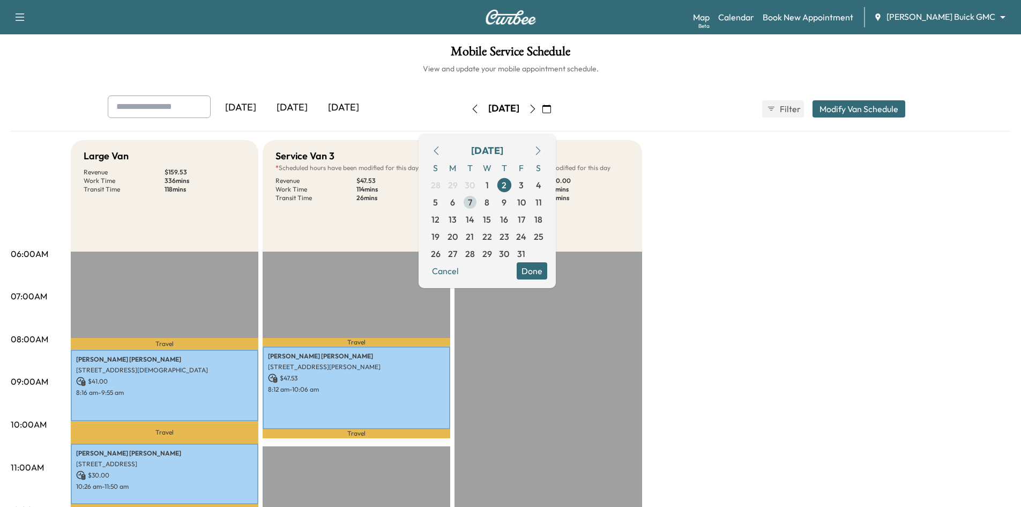
click at [479, 199] on span "7" at bounding box center [470, 202] width 17 height 17
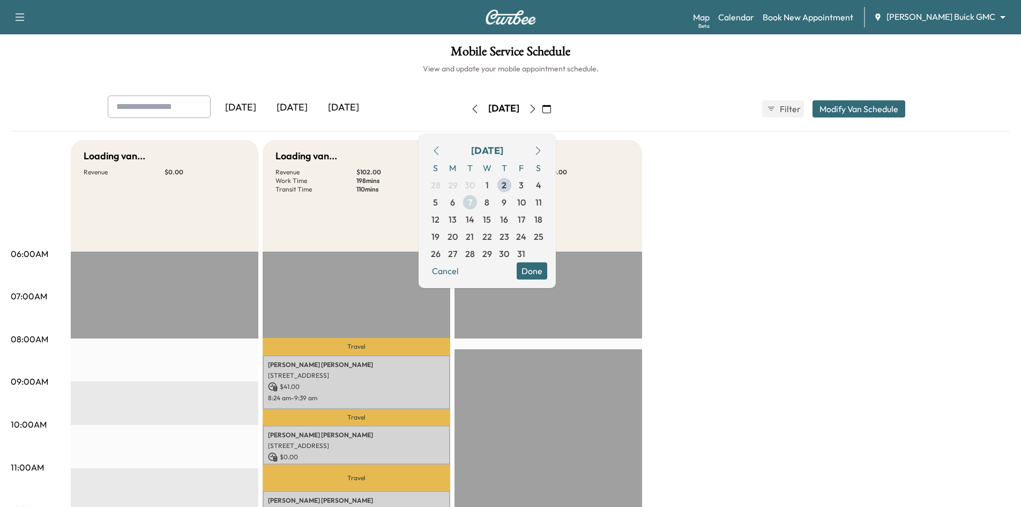
click at [479, 199] on span "7" at bounding box center [470, 202] width 17 height 17
click at [462, 203] on span "6" at bounding box center [452, 202] width 17 height 17
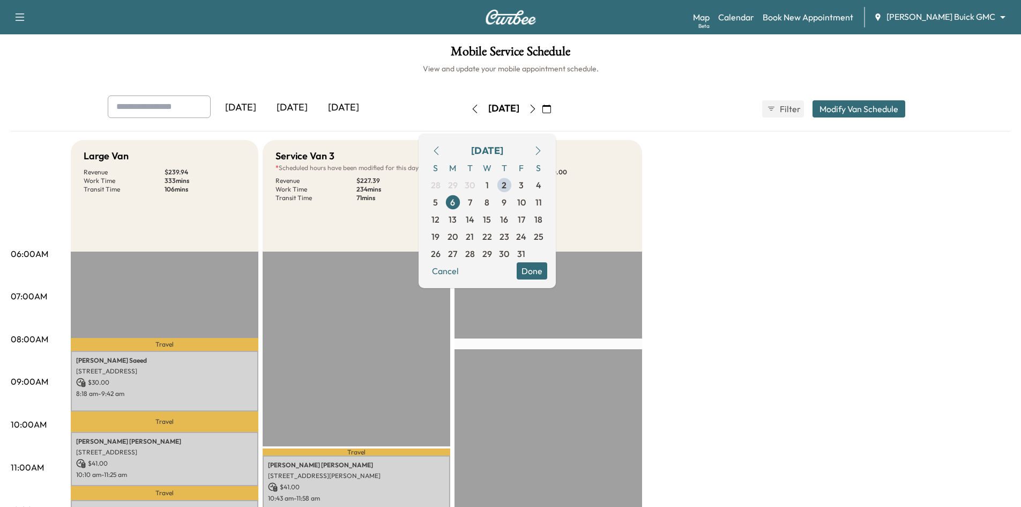
click at [547, 273] on button "Done" at bounding box center [532, 270] width 31 height 17
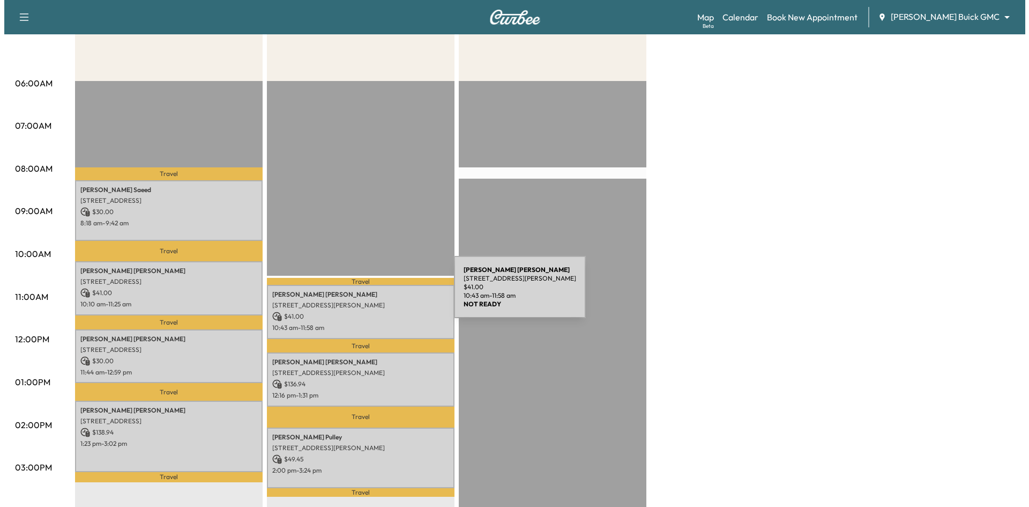
scroll to position [54, 0]
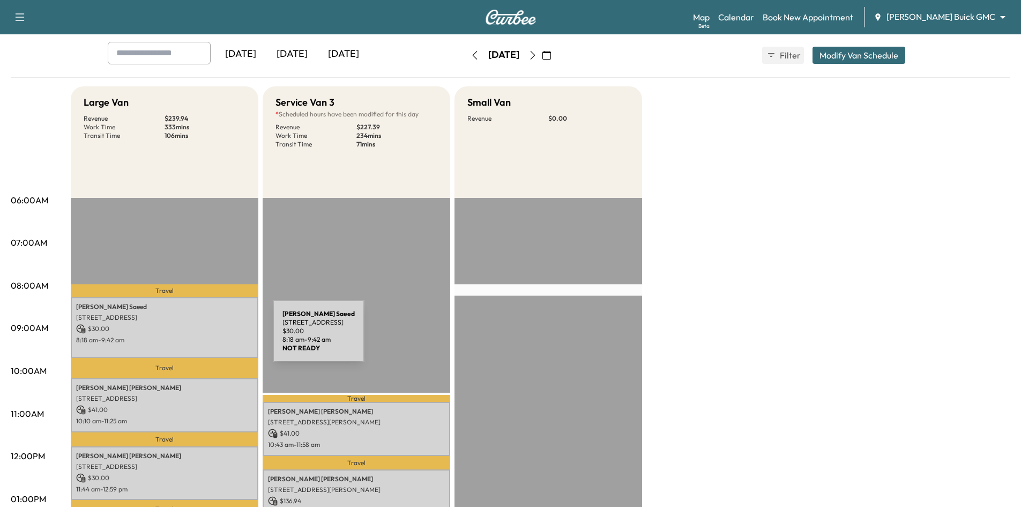
click at [192, 337] on p "8:18 am - 9:42 am" at bounding box center [164, 340] width 177 height 9
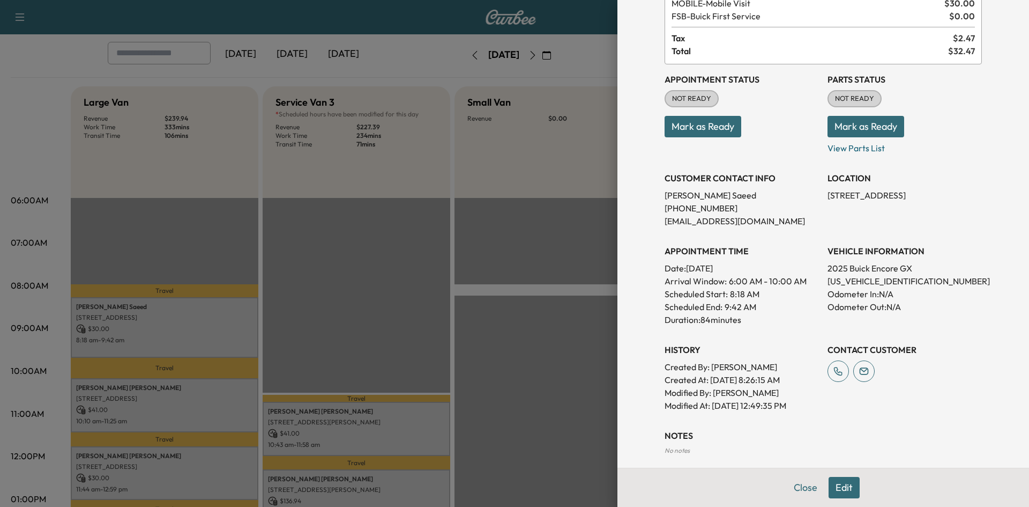
scroll to position [175, 0]
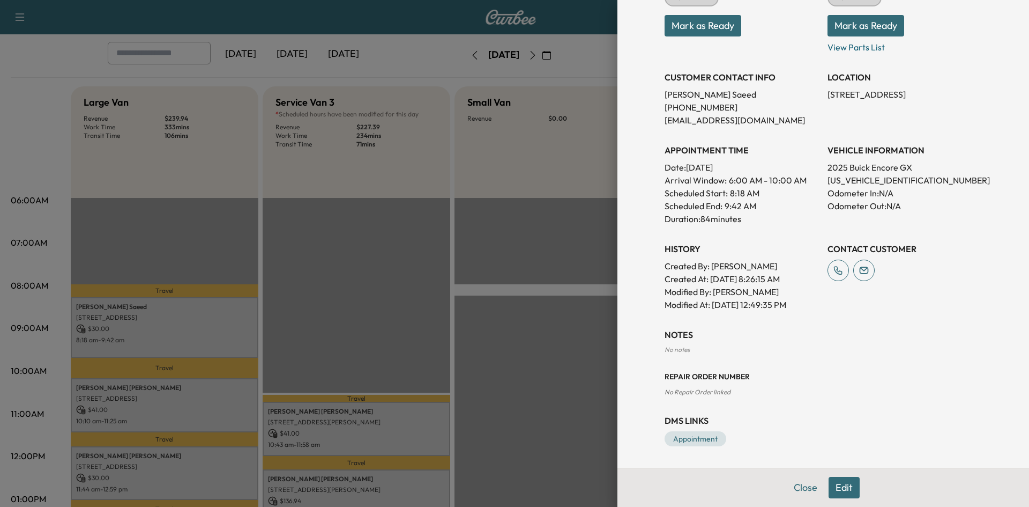
click at [390, 301] on div at bounding box center [514, 253] width 1029 height 507
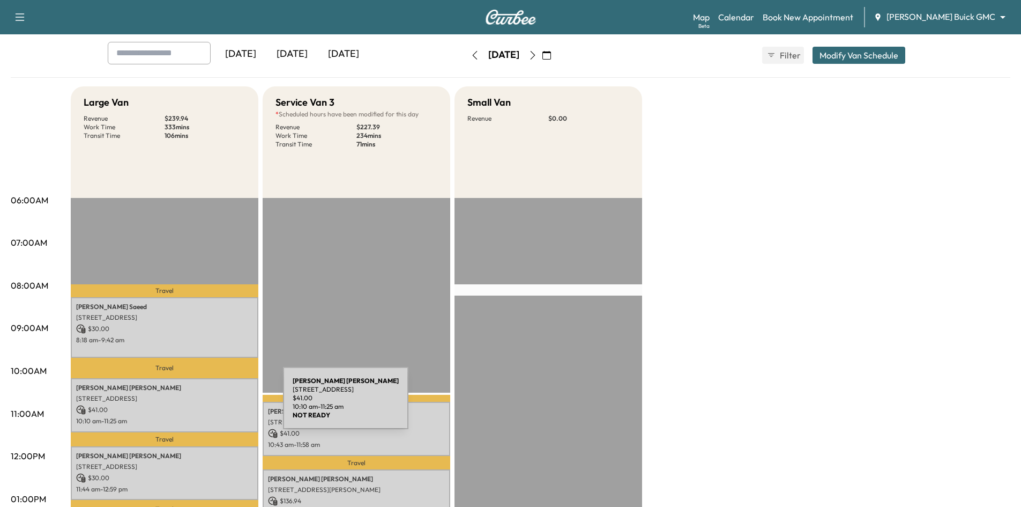
click at [203, 405] on p "$ 41.00" at bounding box center [164, 410] width 177 height 10
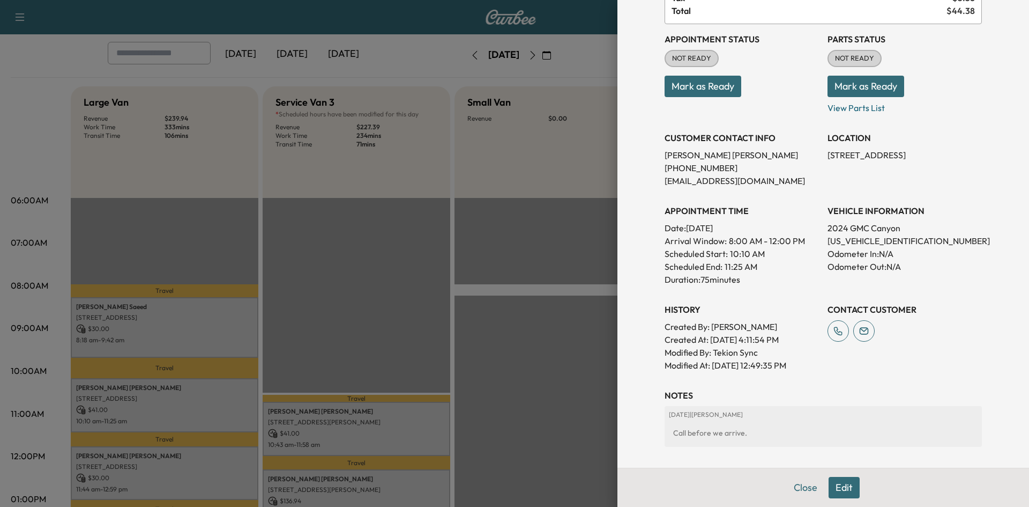
scroll to position [216, 0]
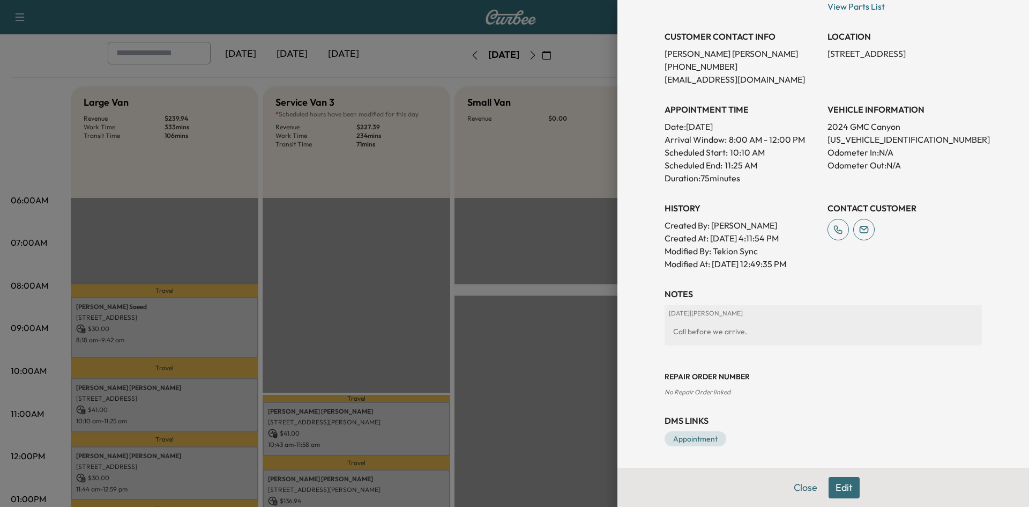
click at [376, 301] on div at bounding box center [514, 253] width 1029 height 507
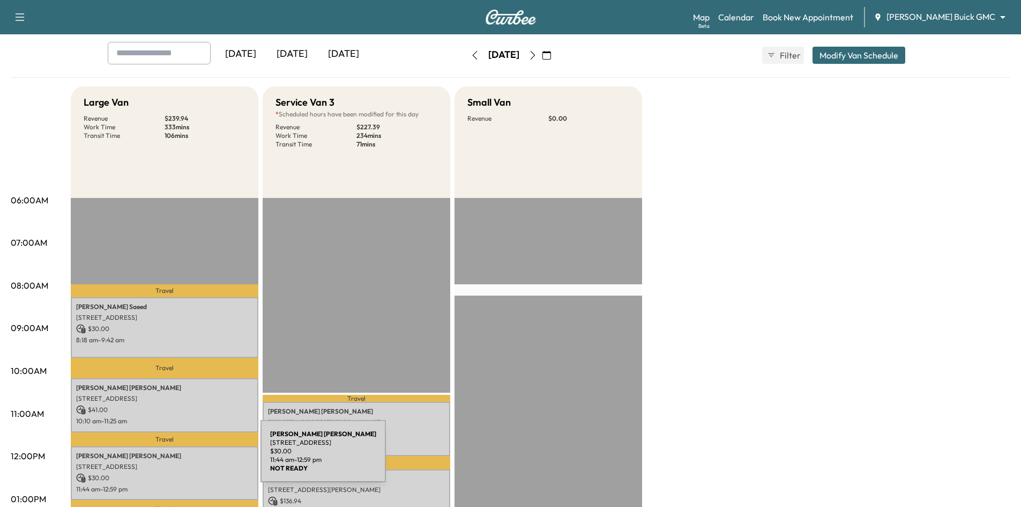
click at [180, 457] on div "[PERSON_NAME] [STREET_ADDRESS][PERSON_NAME] $ 30.00 11:44 am - 12:59 pm" at bounding box center [165, 473] width 188 height 54
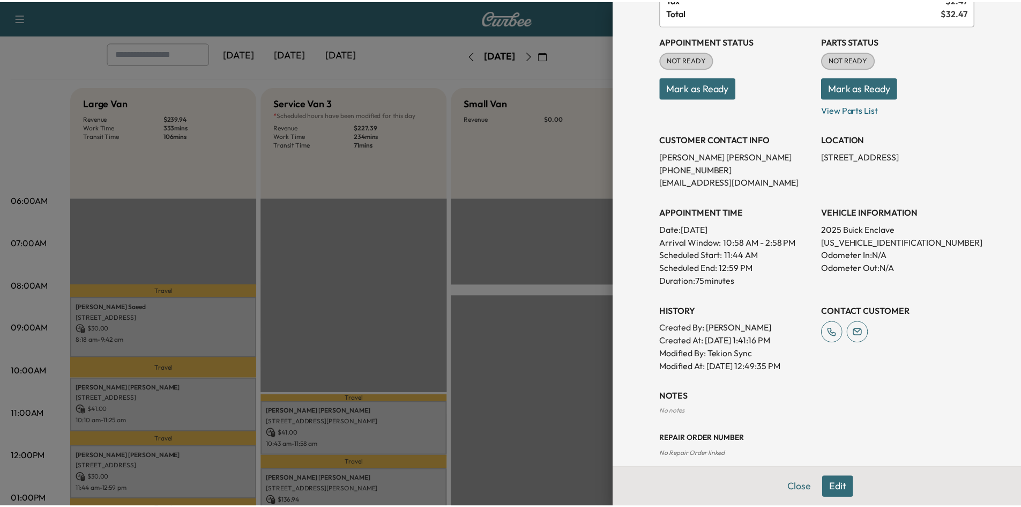
scroll to position [0, 0]
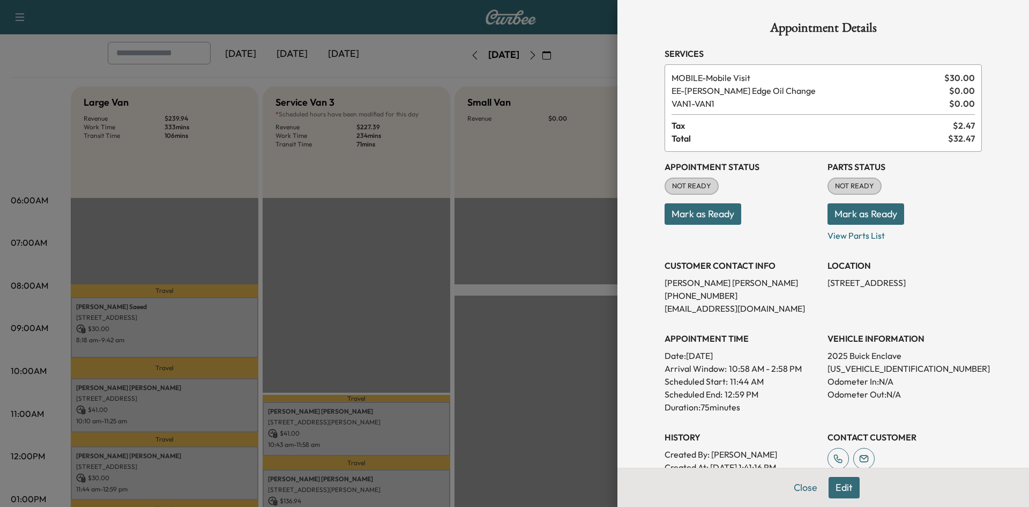
click at [515, 271] on div at bounding box center [514, 253] width 1029 height 507
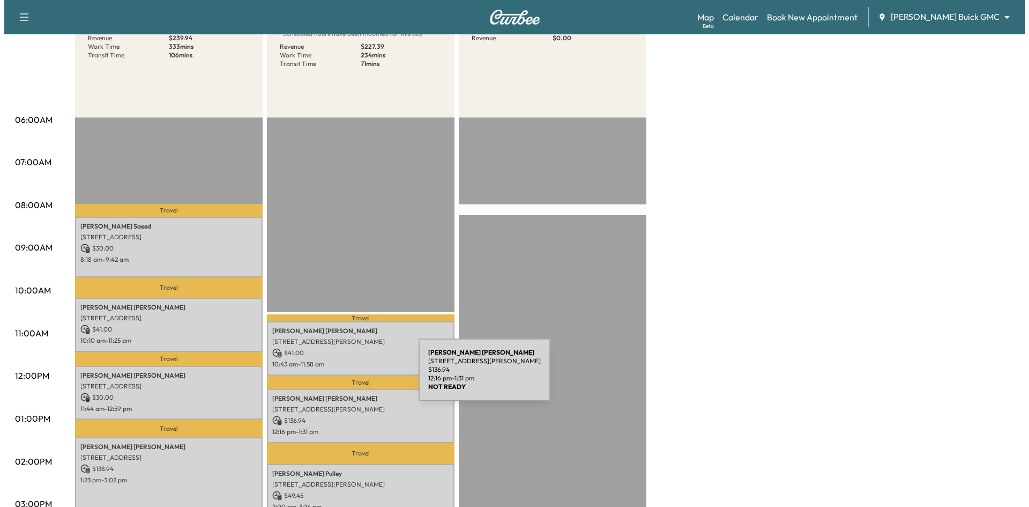
scroll to position [214, 0]
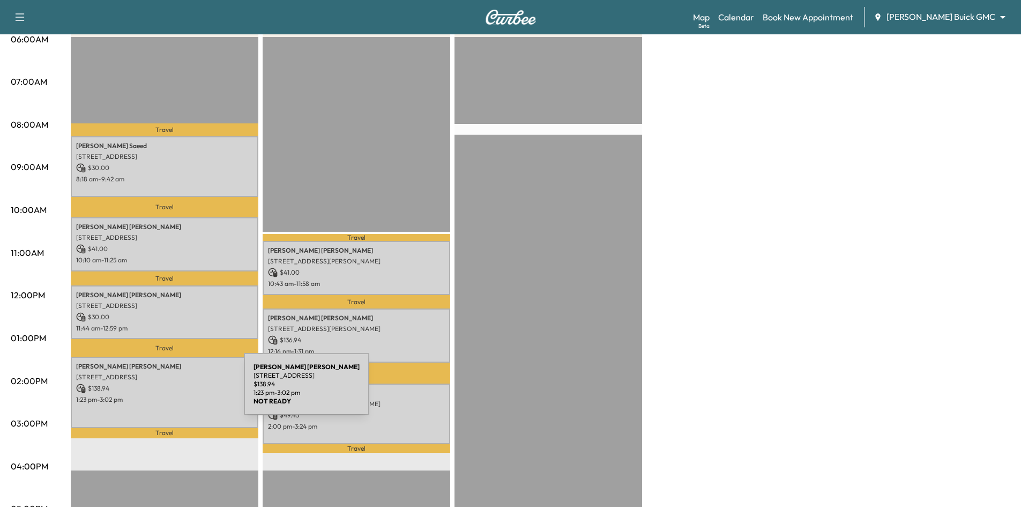
click at [163, 390] on div "[PERSON_NAME] [STREET_ADDRESS][PERSON_NAME] $ 138.94 1:23 pm - 3:02 pm" at bounding box center [165, 391] width 188 height 71
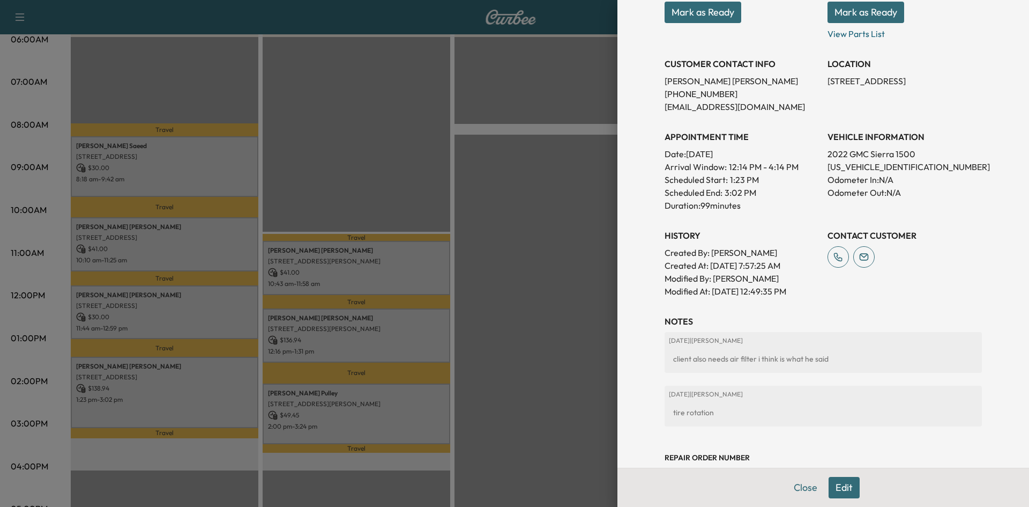
click at [407, 260] on div at bounding box center [514, 253] width 1029 height 507
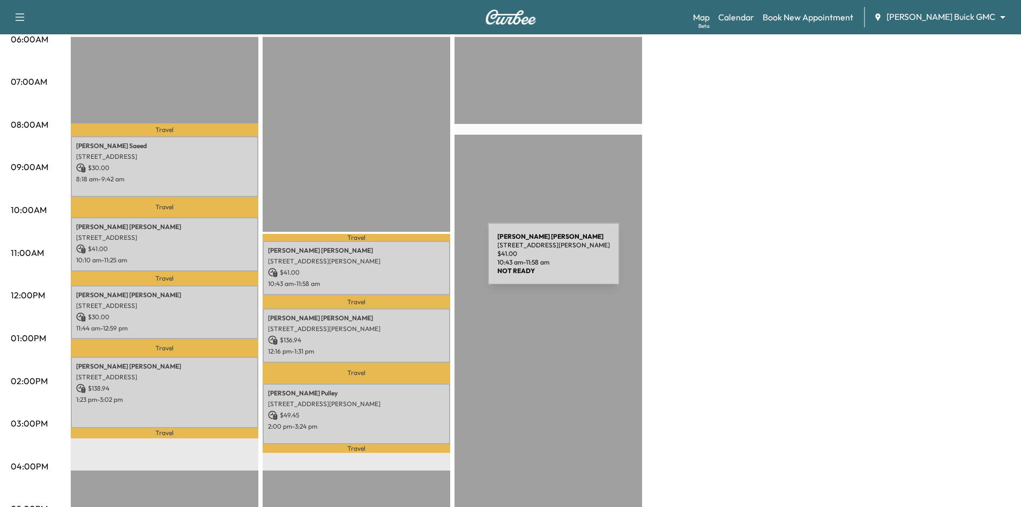
click at [407, 260] on p "[STREET_ADDRESS][PERSON_NAME]" at bounding box center [356, 261] width 177 height 9
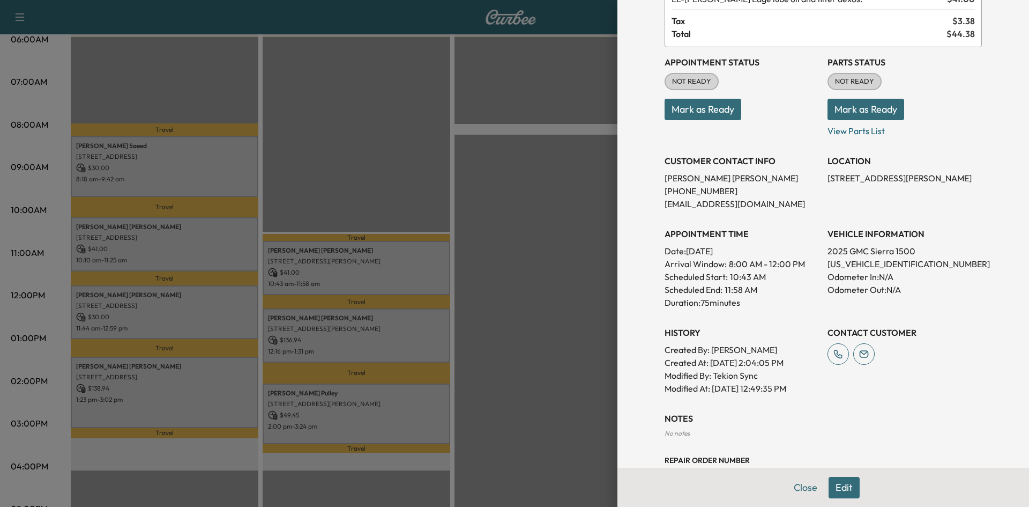
scroll to position [175, 0]
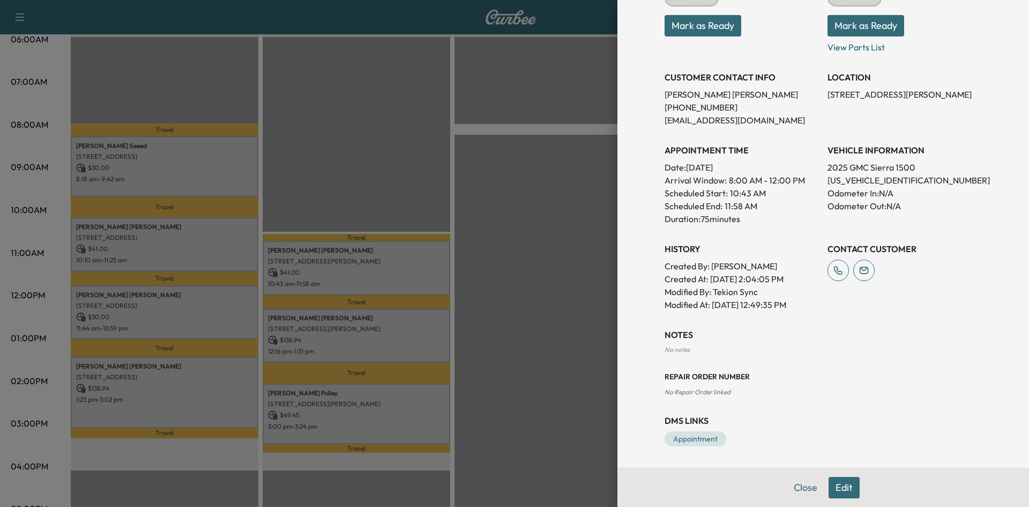
click at [341, 323] on div at bounding box center [514, 253] width 1029 height 507
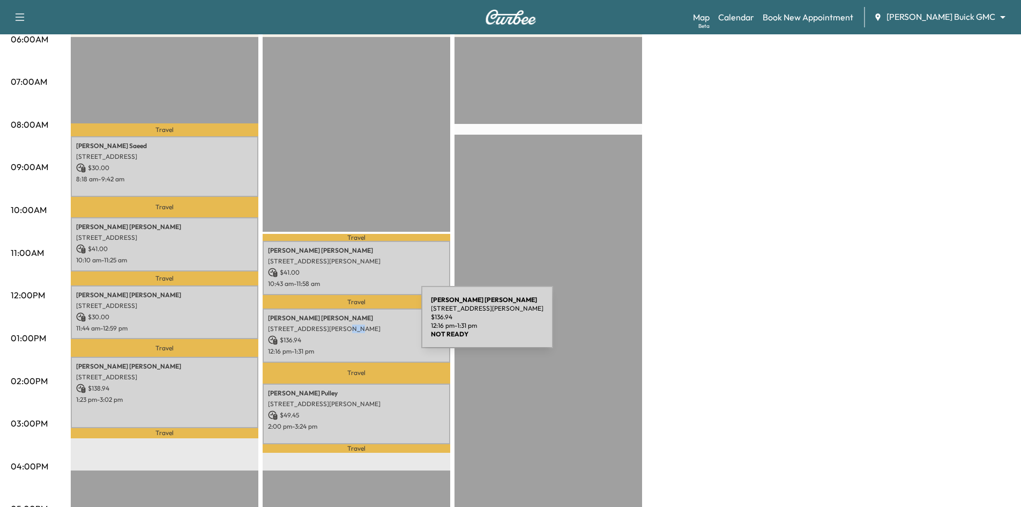
click at [341, 324] on p "[STREET_ADDRESS][PERSON_NAME]" at bounding box center [356, 328] width 177 height 9
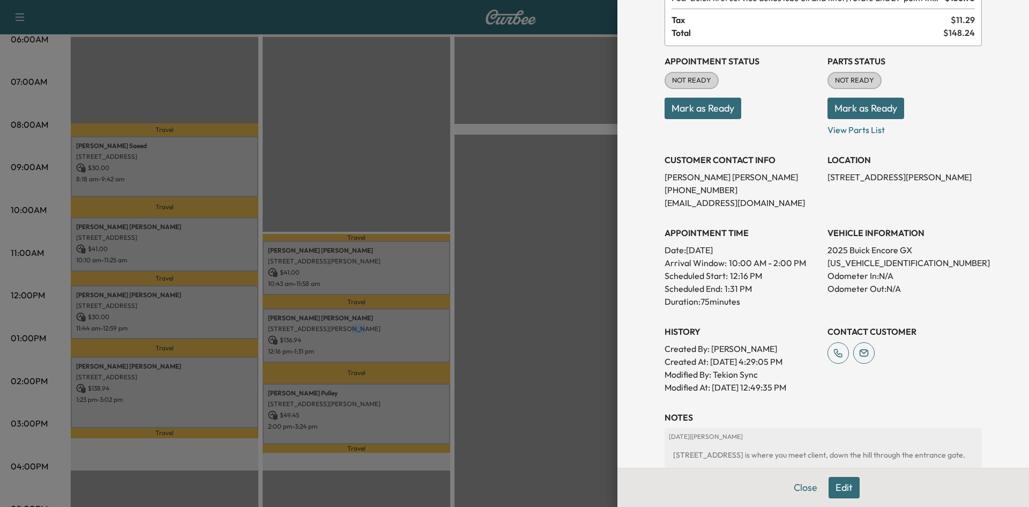
scroll to position [214, 0]
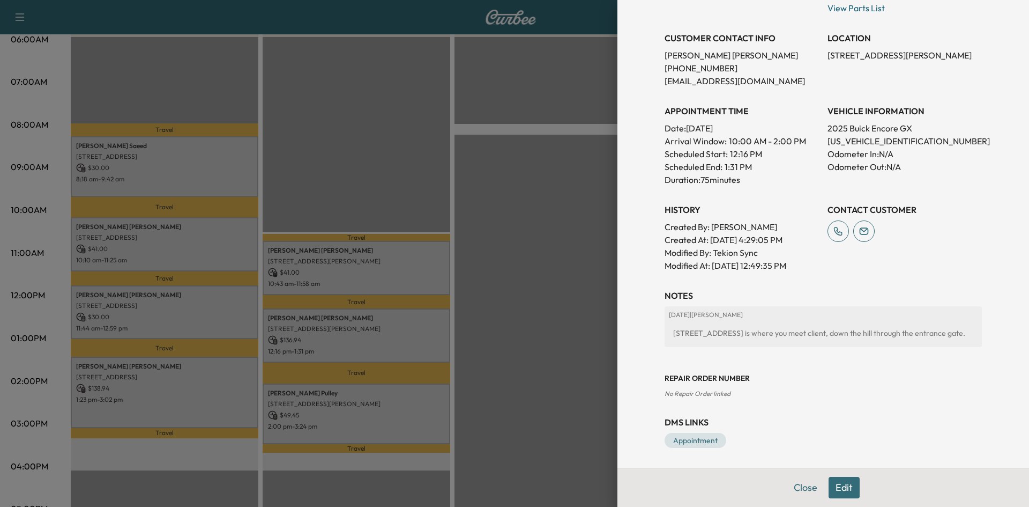
click at [511, 348] on div at bounding box center [514, 253] width 1029 height 507
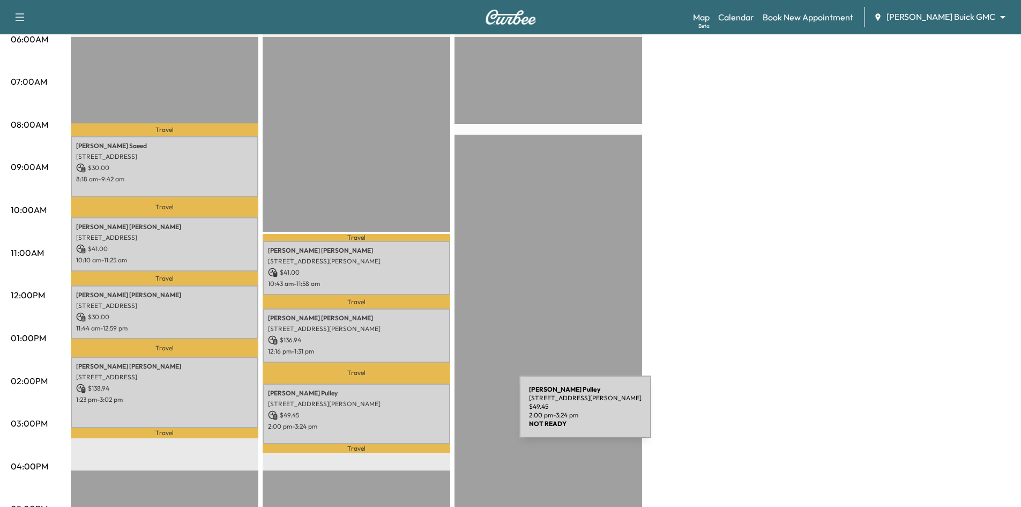
click at [439, 413] on p "$ 49.45" at bounding box center [356, 415] width 177 height 10
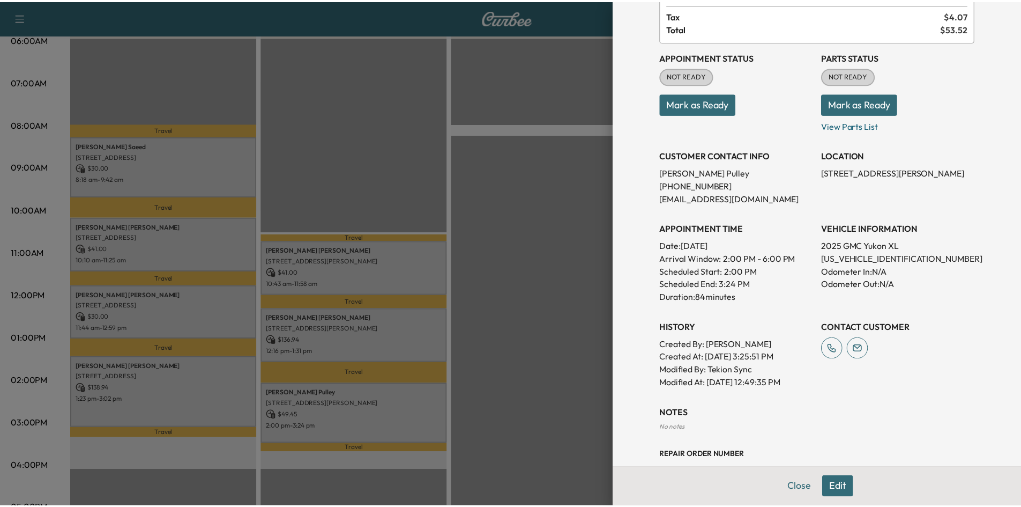
scroll to position [0, 0]
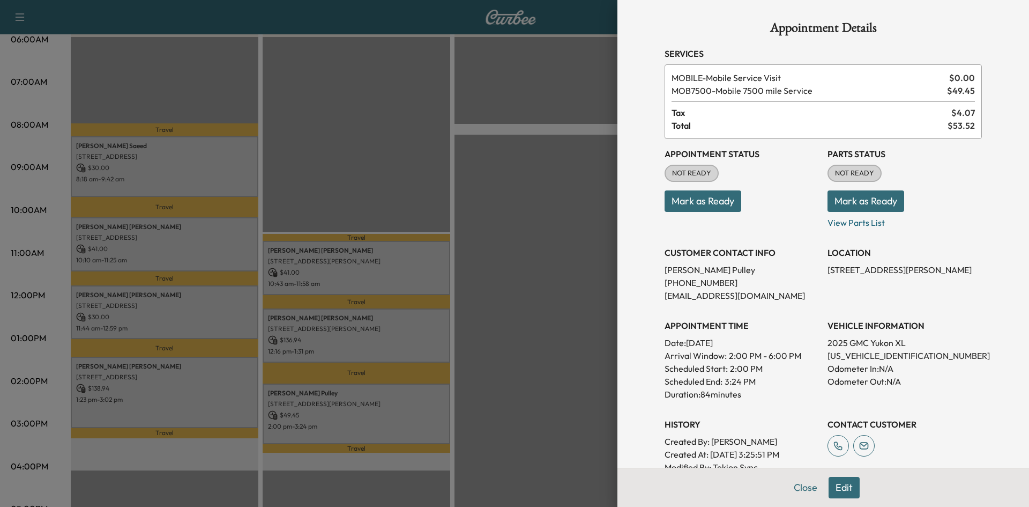
drag, startPoint x: 568, startPoint y: 216, endPoint x: 499, endPoint y: 181, distance: 77.0
click at [567, 216] on div at bounding box center [514, 253] width 1029 height 507
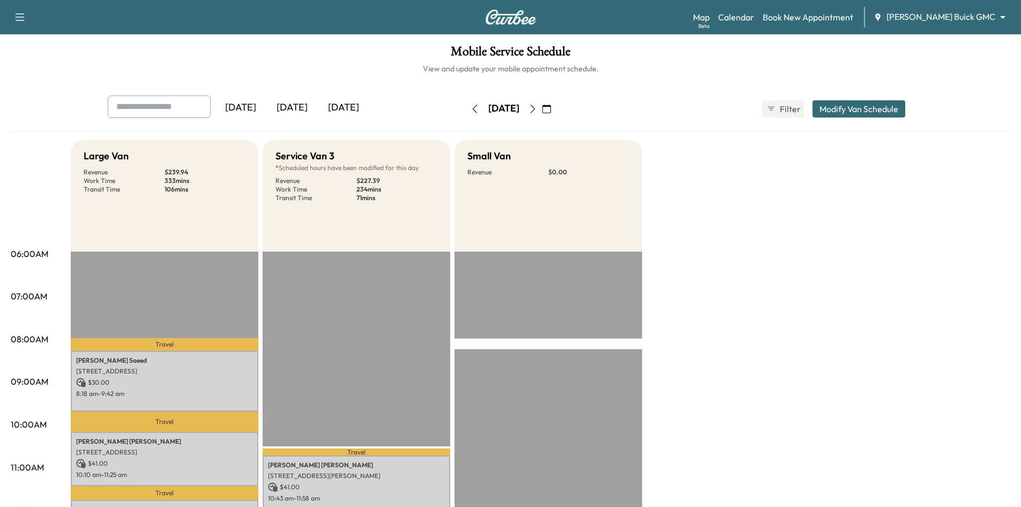
click at [542, 113] on button "button" at bounding box center [533, 108] width 18 height 17
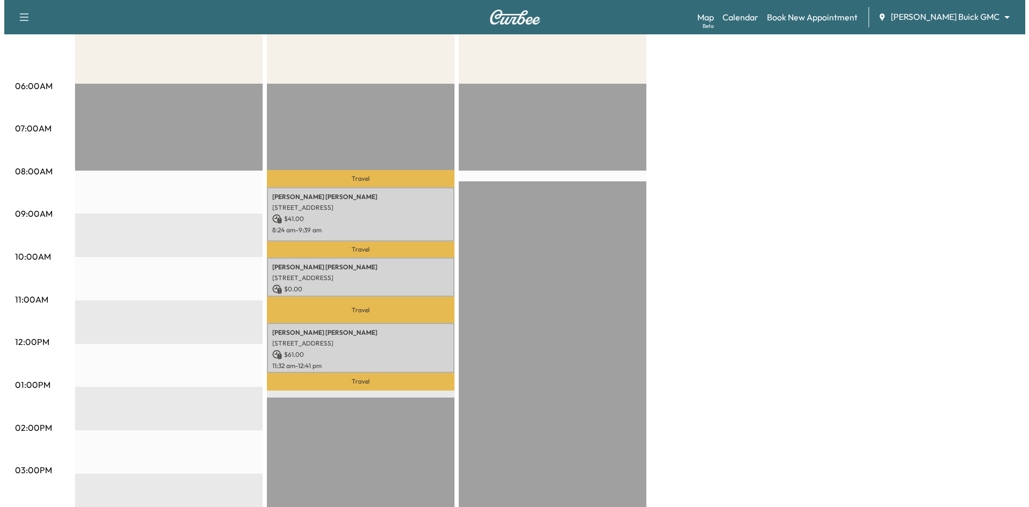
scroll to position [214, 0]
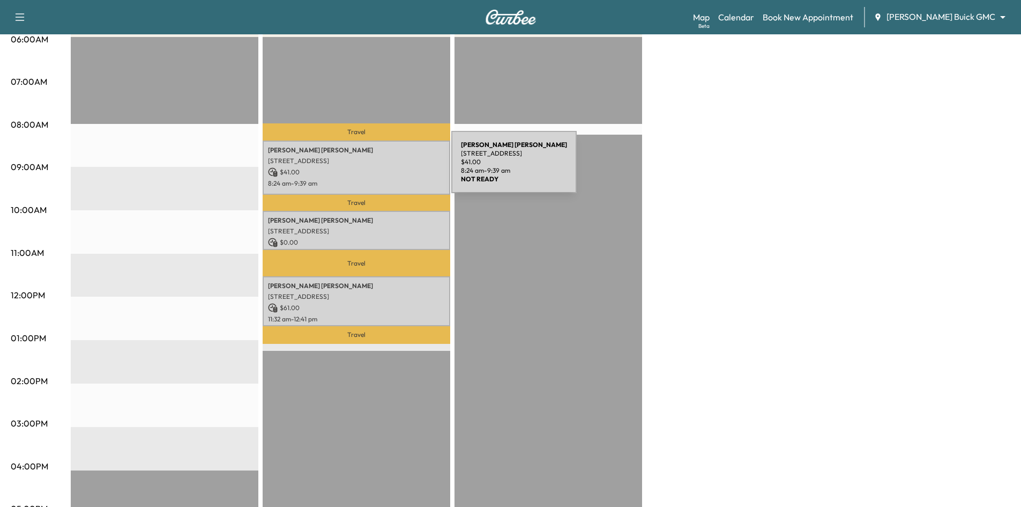
click at [371, 168] on p "$ 41.00" at bounding box center [356, 172] width 177 height 10
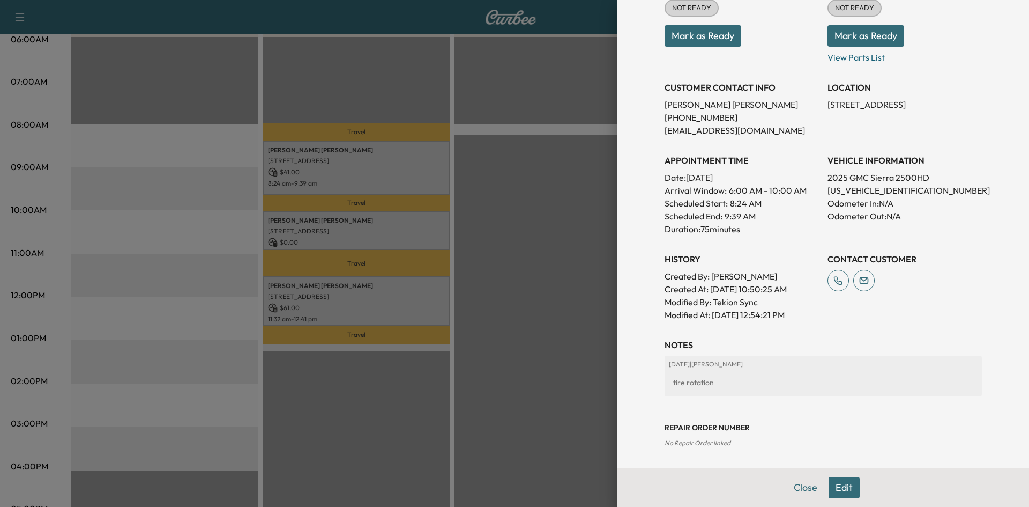
scroll to position [107, 0]
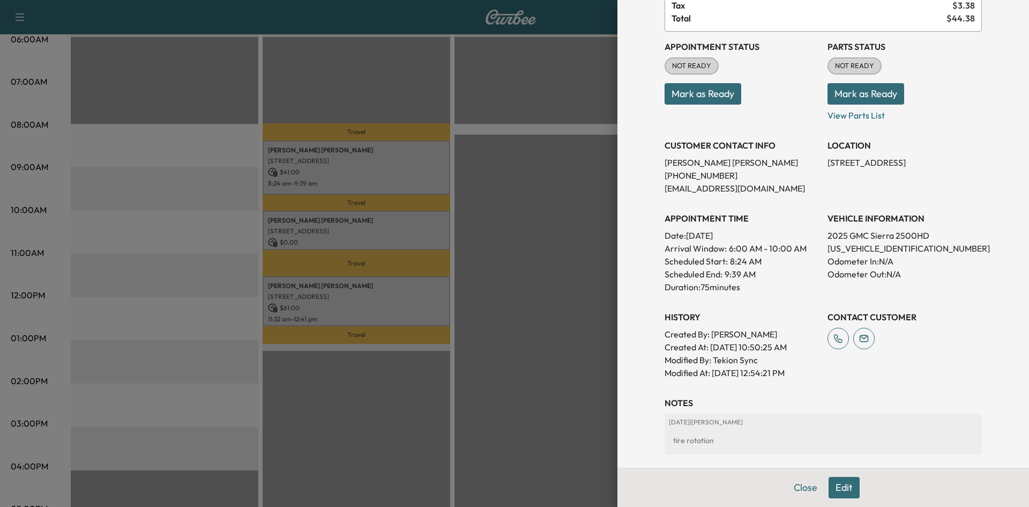
click at [358, 229] on div at bounding box center [514, 253] width 1029 height 507
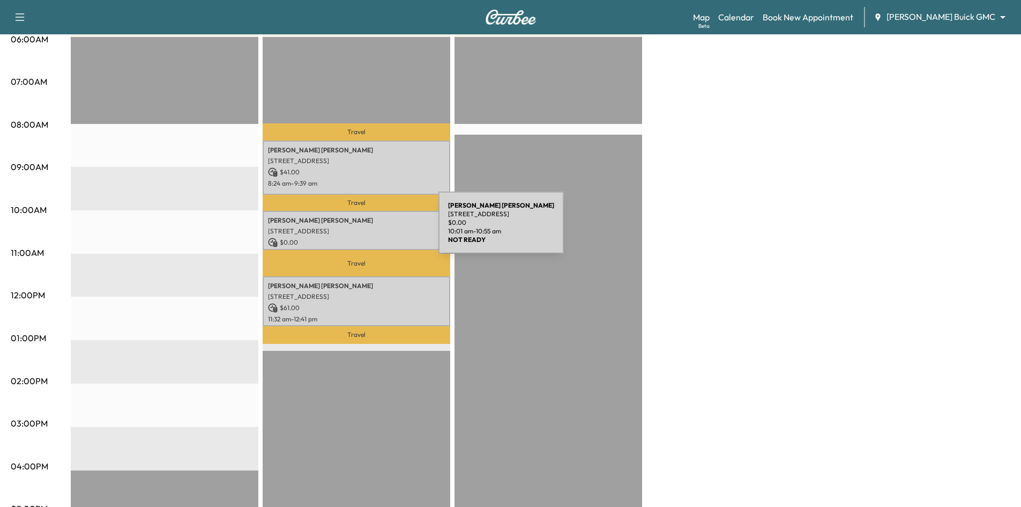
click at [358, 229] on p "[STREET_ADDRESS]" at bounding box center [356, 231] width 177 height 9
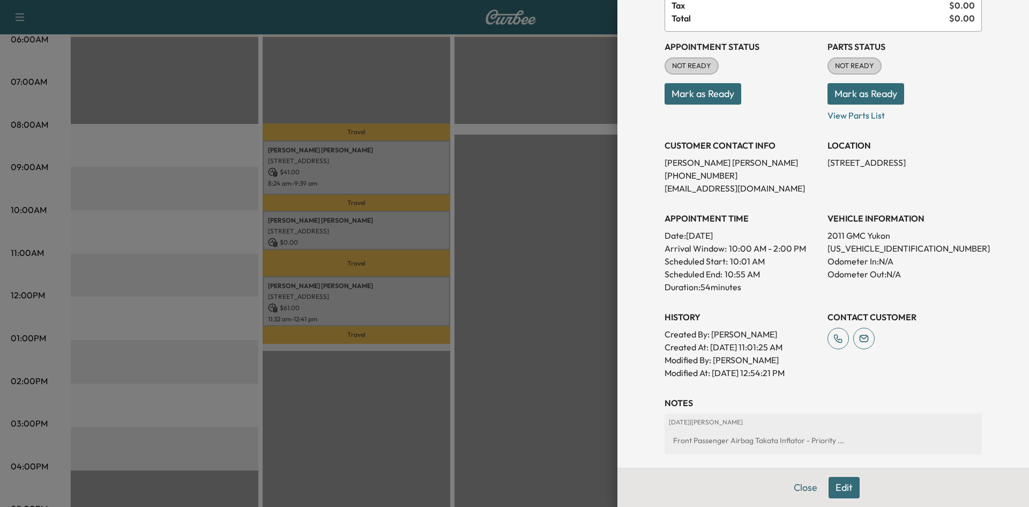
click at [404, 306] on div at bounding box center [514, 253] width 1029 height 507
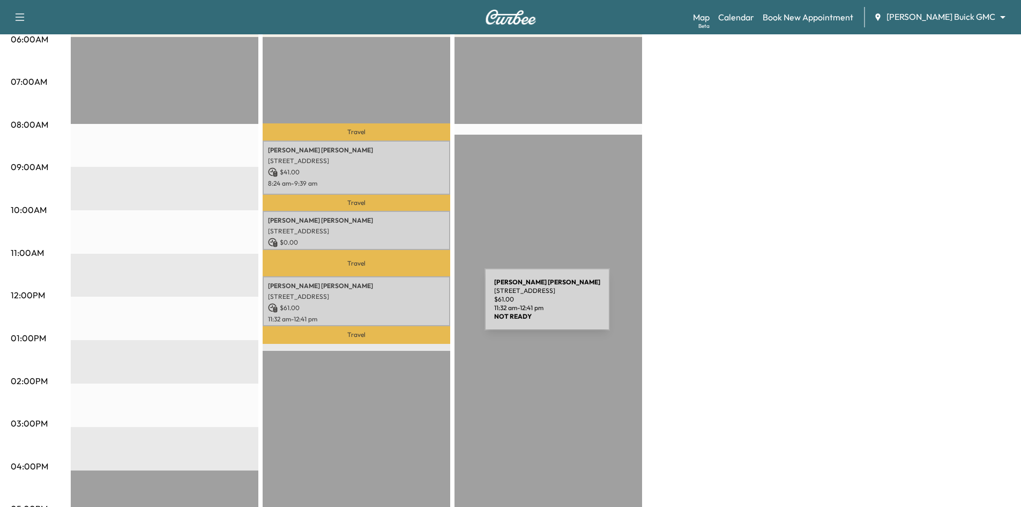
click at [404, 306] on p "$ 61.00" at bounding box center [356, 308] width 177 height 10
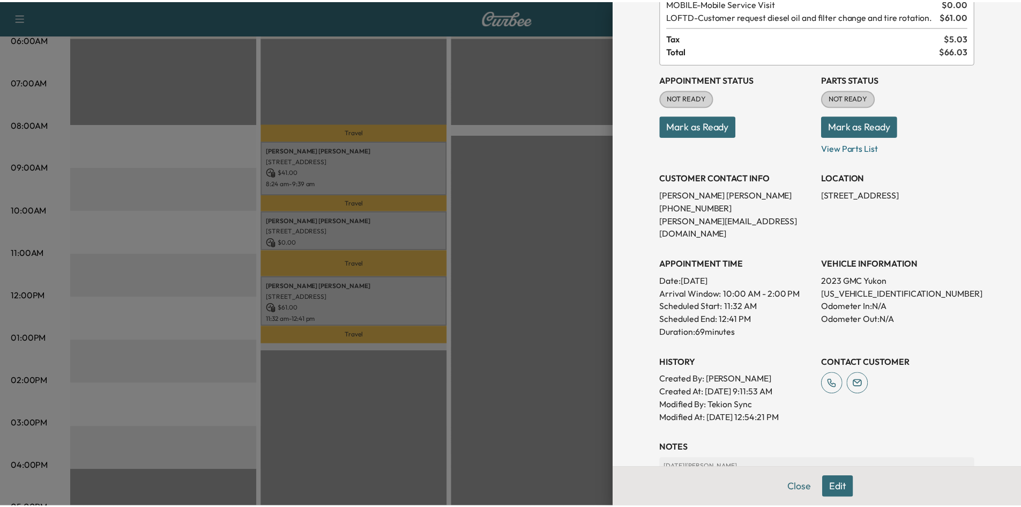
scroll to position [161, 0]
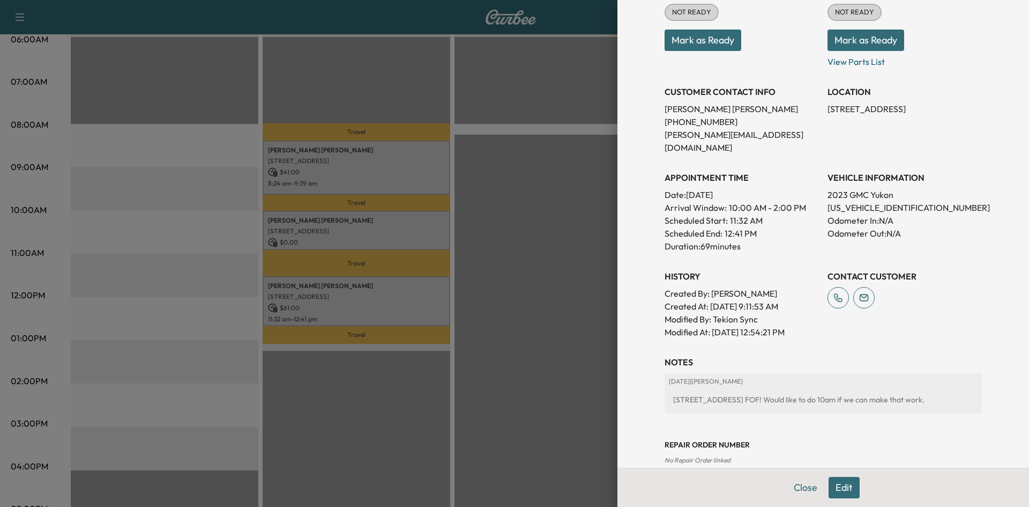
click at [542, 307] on div at bounding box center [514, 253] width 1029 height 507
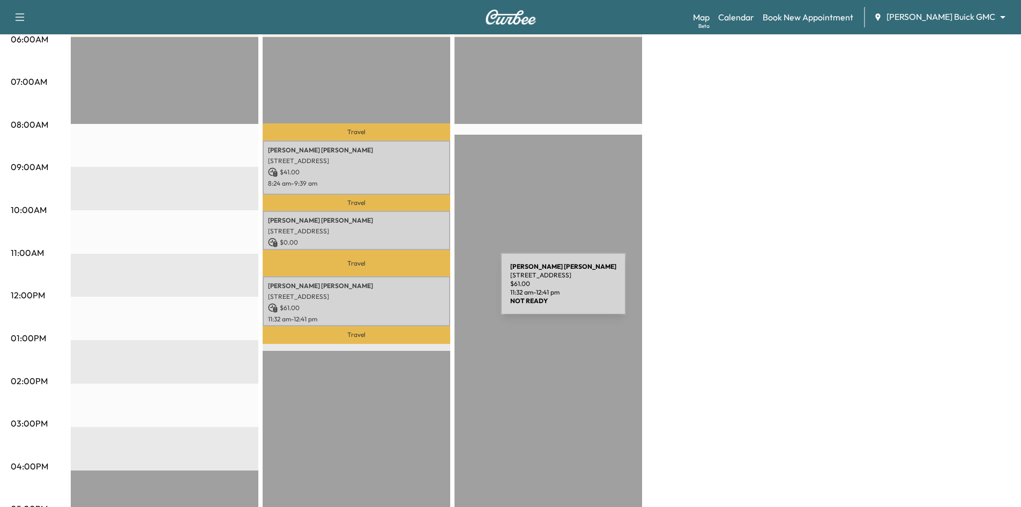
click at [420, 292] on p "[STREET_ADDRESS]" at bounding box center [356, 296] width 177 height 9
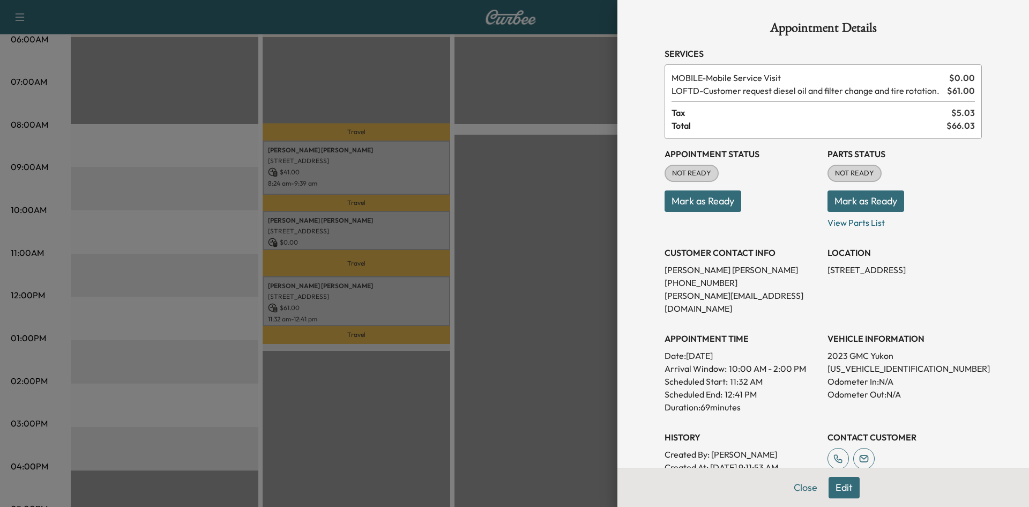
click at [537, 374] on div at bounding box center [514, 253] width 1029 height 507
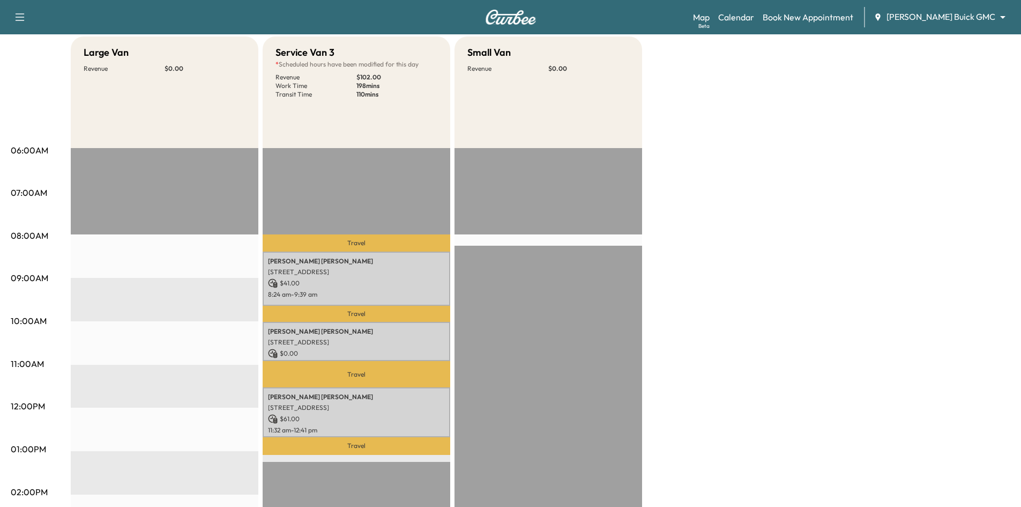
scroll to position [0, 0]
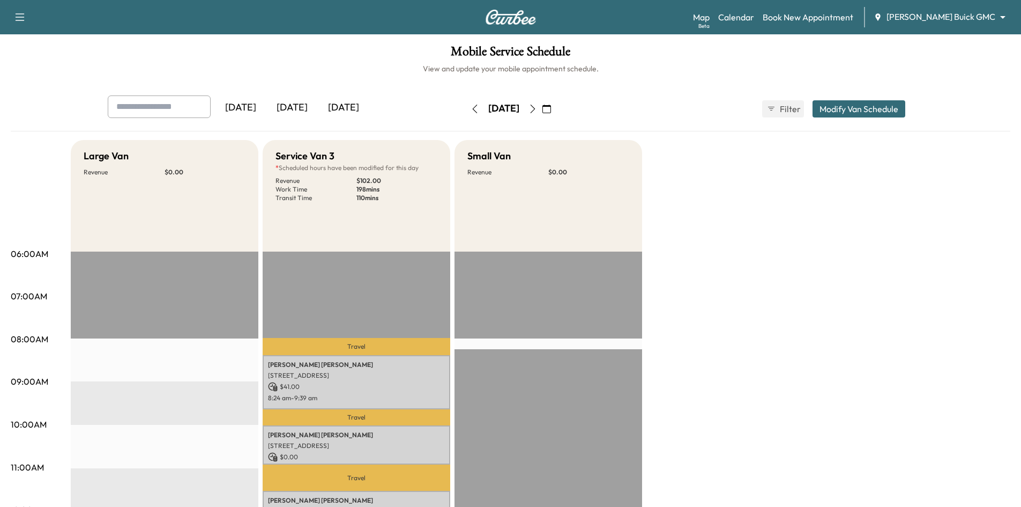
click at [362, 109] on div "[DATE]" at bounding box center [343, 107] width 51 height 25
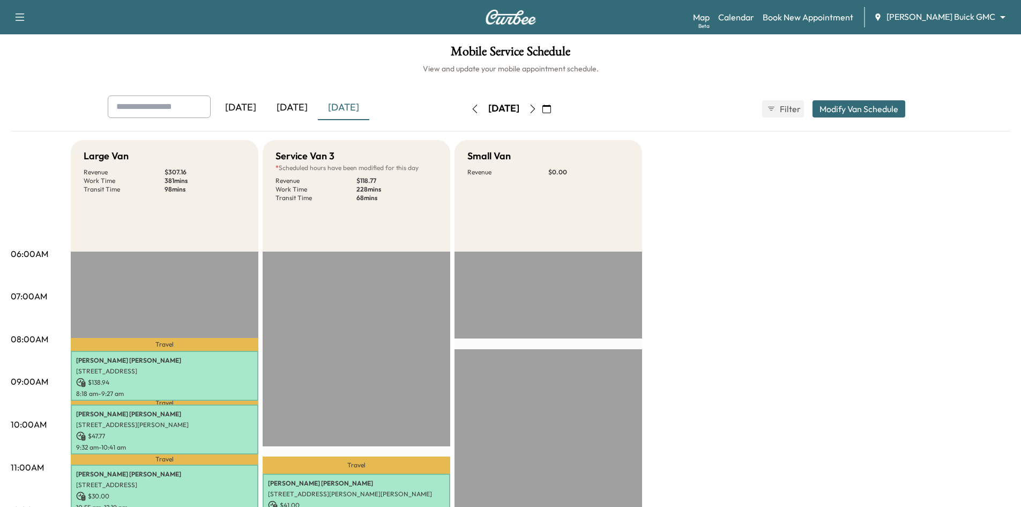
click at [300, 106] on div "[DATE]" at bounding box center [291, 107] width 51 height 25
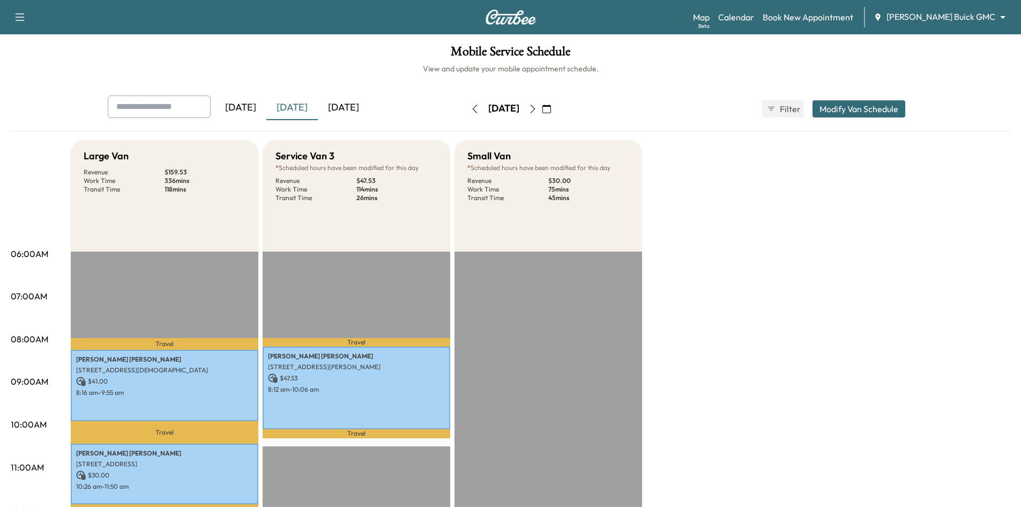
click at [344, 103] on div "[DATE]" at bounding box center [343, 107] width 51 height 25
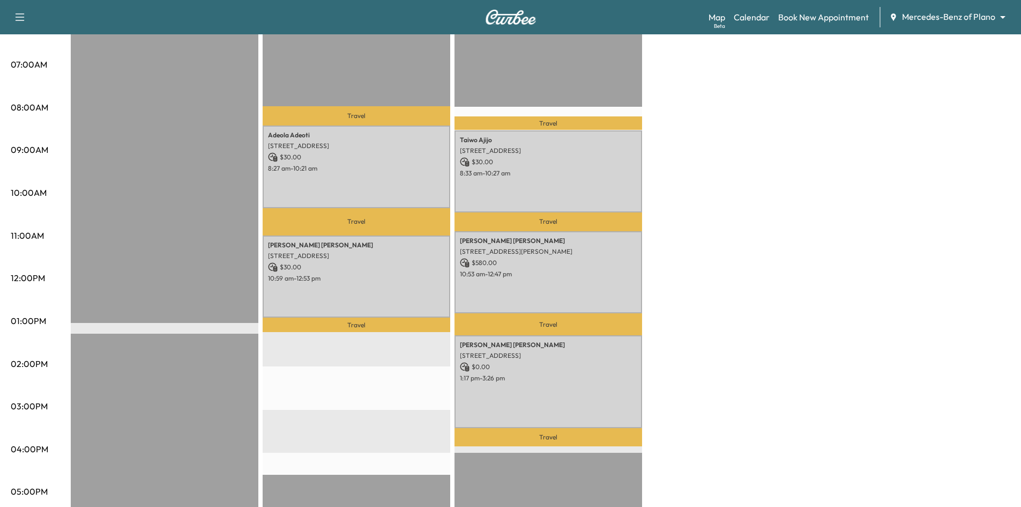
scroll to position [322, 0]
